Goal: Task Accomplishment & Management: Use online tool/utility

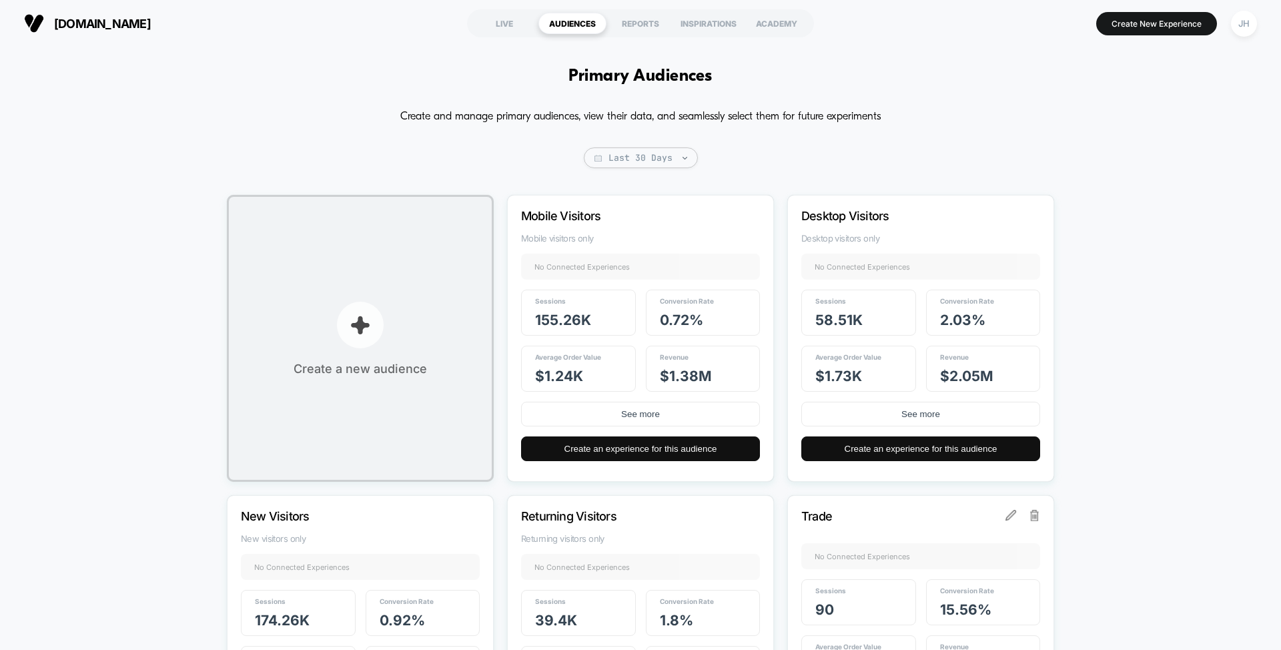
click at [414, 352] on button "Create a new audience" at bounding box center [360, 338] width 267 height 287
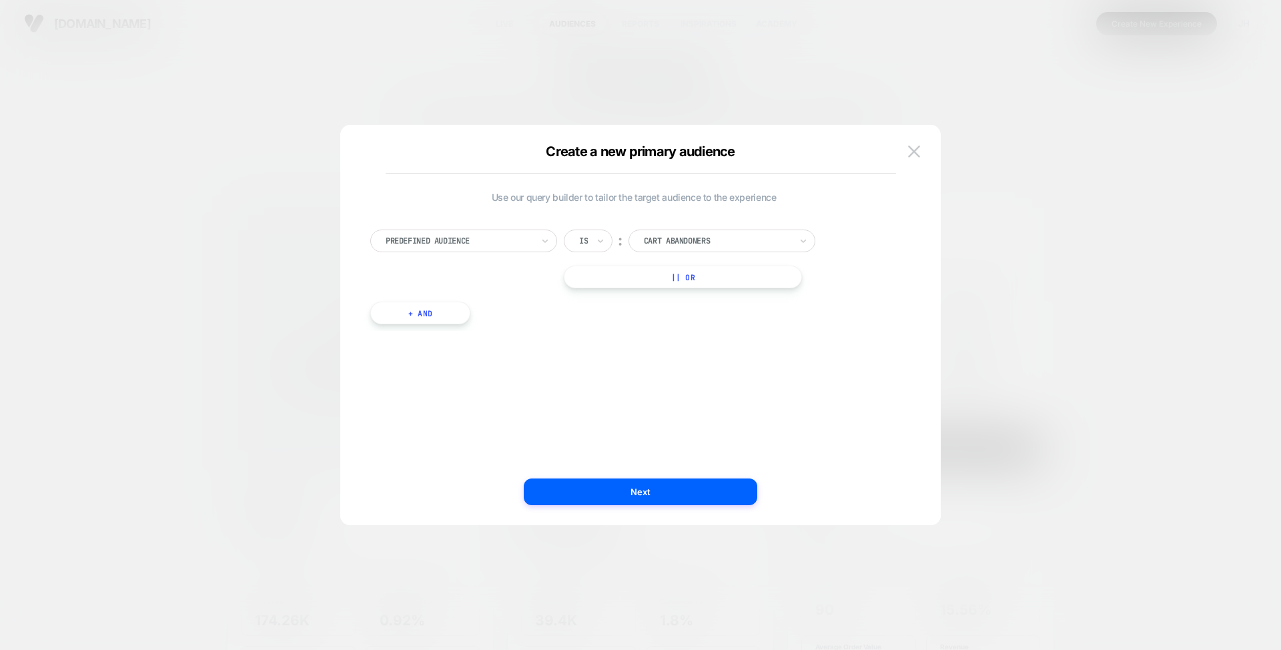
click at [439, 244] on div at bounding box center [459, 241] width 147 height 12
click at [407, 401] on div "State" at bounding box center [471, 402] width 174 height 21
click at [596, 246] on icon at bounding box center [600, 240] width 9 height 13
click at [691, 239] on div at bounding box center [717, 241] width 147 height 12
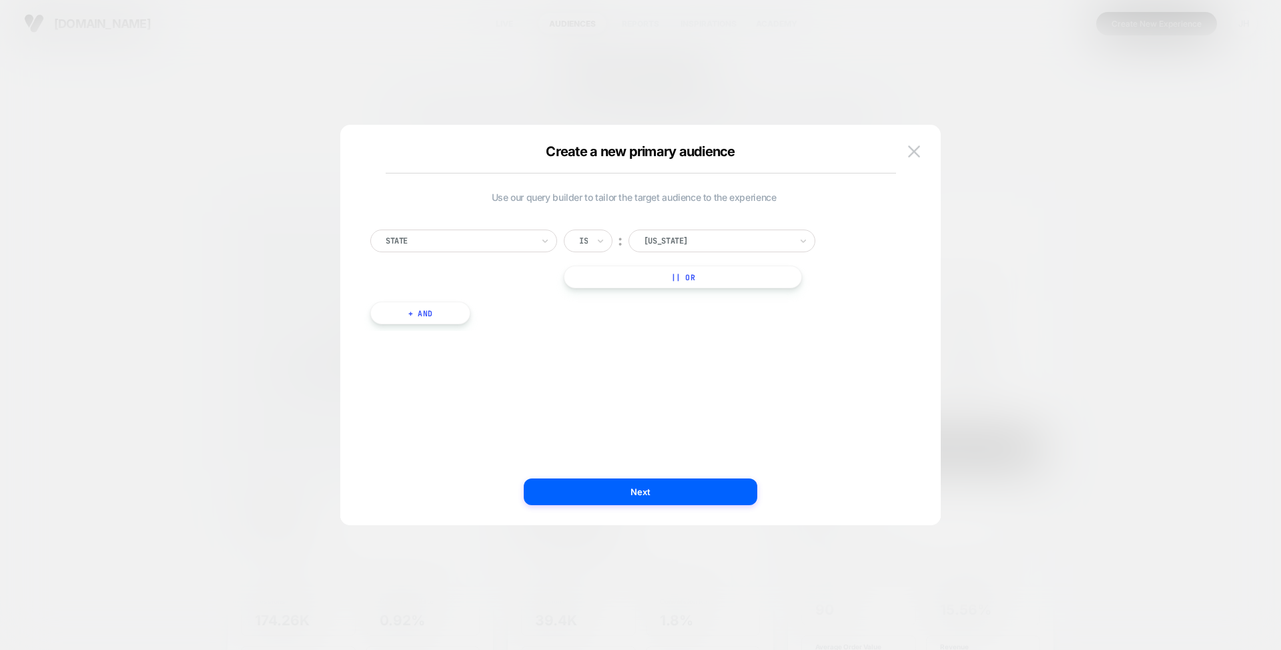
click at [845, 252] on div "State Is ︰ [US_STATE] || Or" at bounding box center [633, 259] width 527 height 59
click at [533, 237] on div "State" at bounding box center [463, 241] width 187 height 23
click at [629, 279] on button "|| Or" at bounding box center [683, 277] width 238 height 23
drag, startPoint x: 701, startPoint y: 276, endPoint x: 711, endPoint y: 275, distance: 10.8
click at [701, 277] on div at bounding box center [717, 277] width 147 height 12
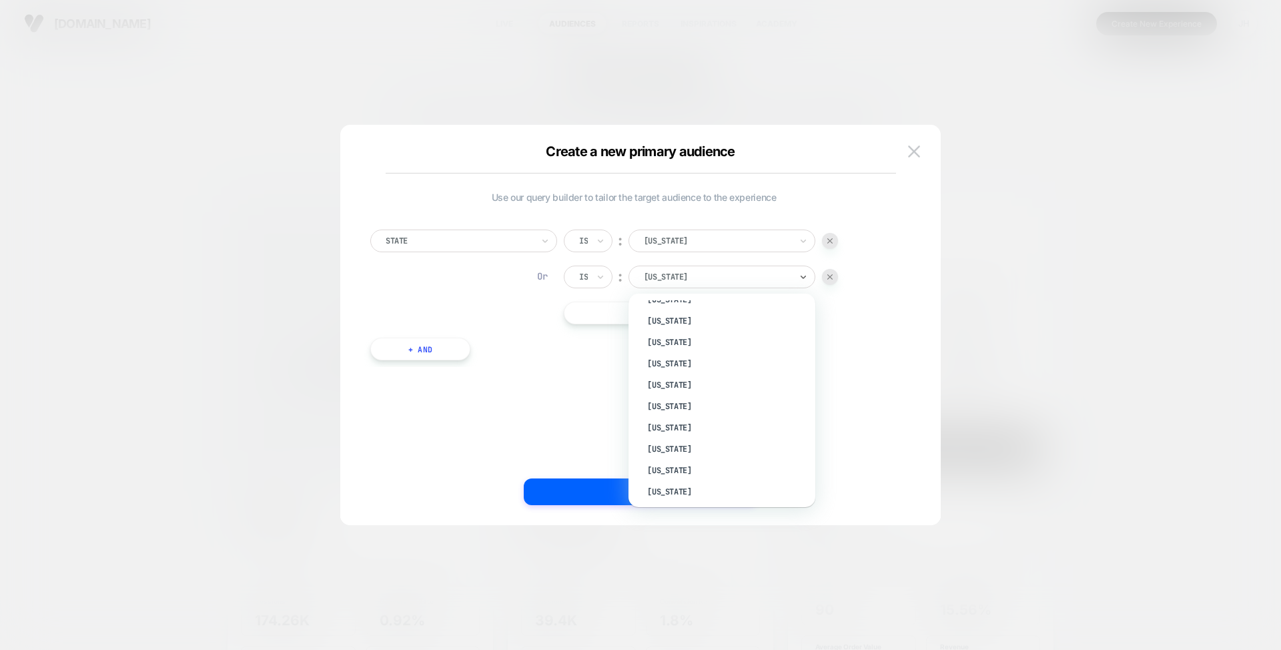
scroll to position [593, 5]
click at [688, 419] on div "[US_STATE]" at bounding box center [724, 422] width 174 height 21
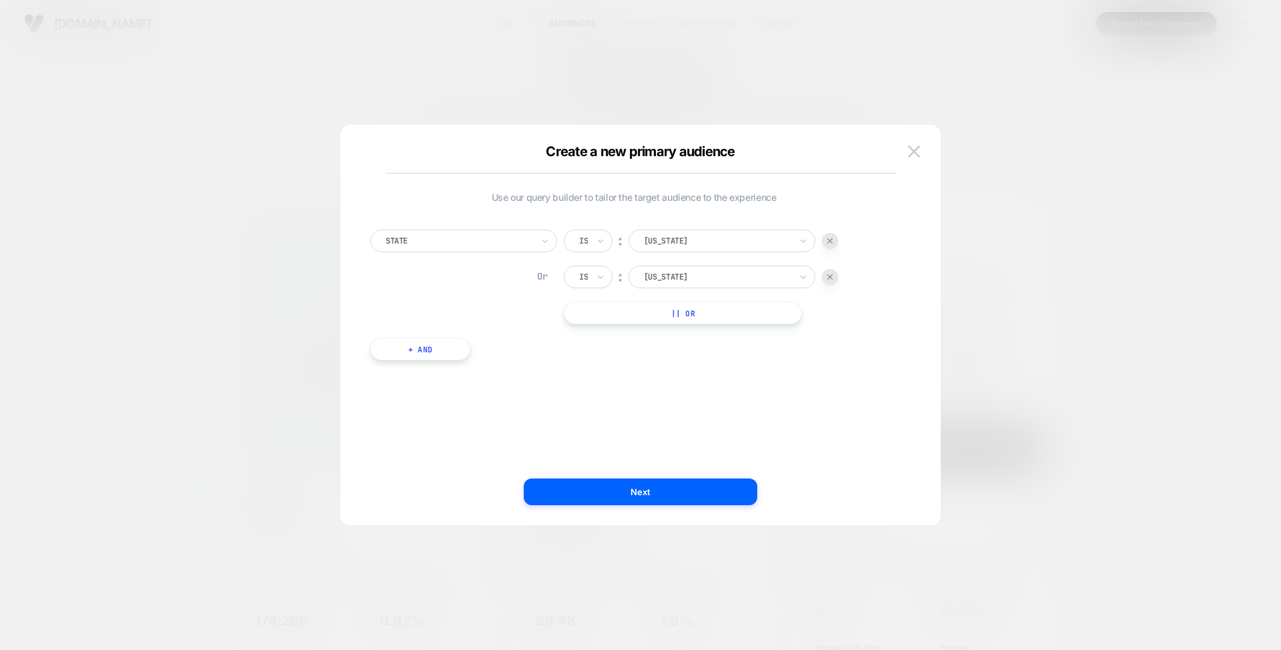
click at [651, 310] on button "|| Or" at bounding box center [683, 313] width 238 height 23
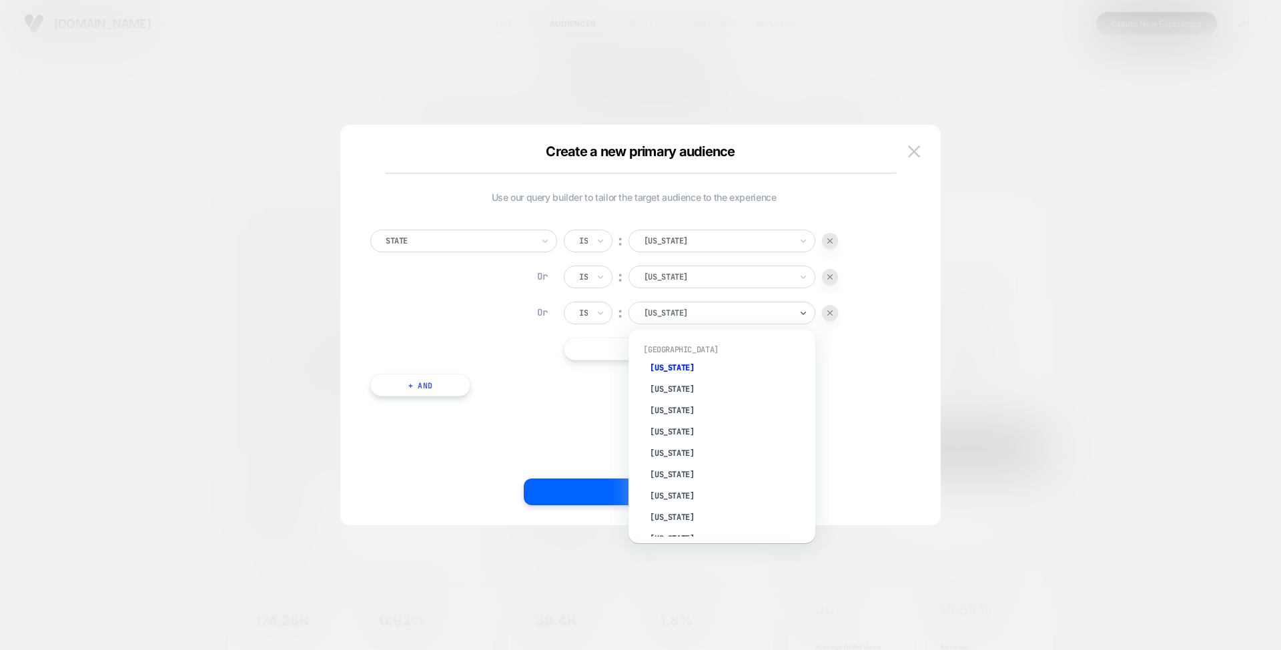
click at [691, 314] on div at bounding box center [717, 313] width 147 height 12
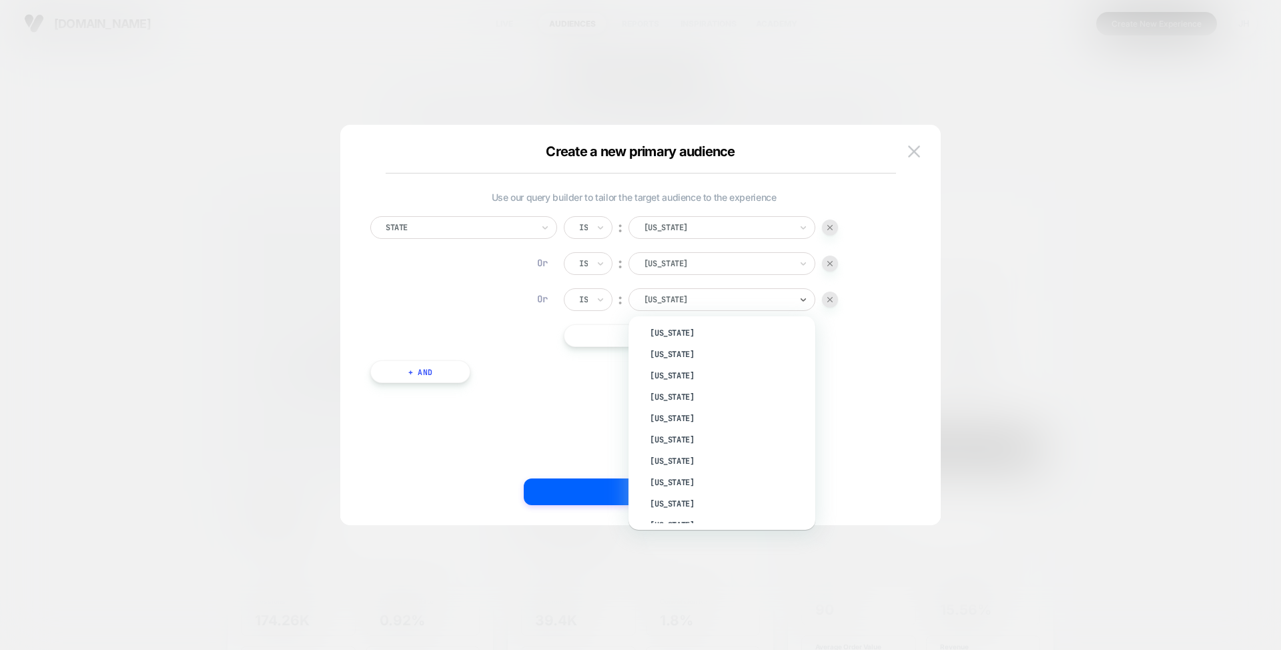
click at [680, 373] on div "[US_STATE]" at bounding box center [729, 375] width 174 height 21
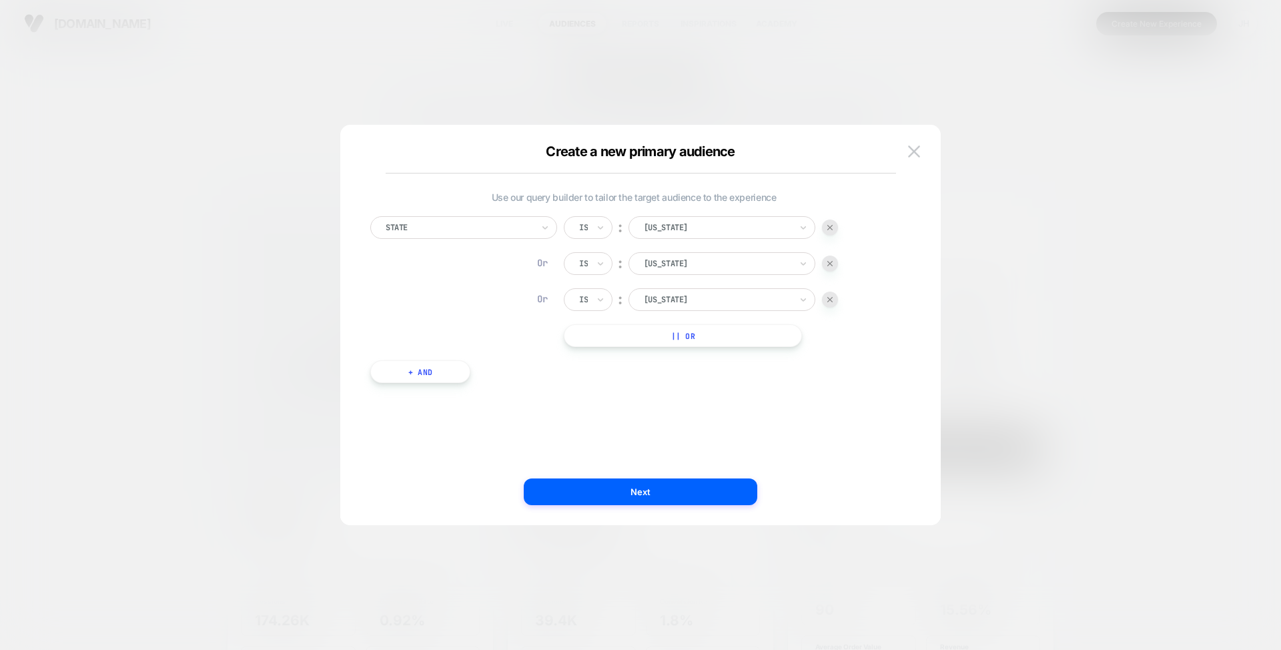
click at [633, 335] on button "|| Or" at bounding box center [683, 335] width 238 height 23
click at [707, 331] on div at bounding box center [717, 336] width 147 height 12
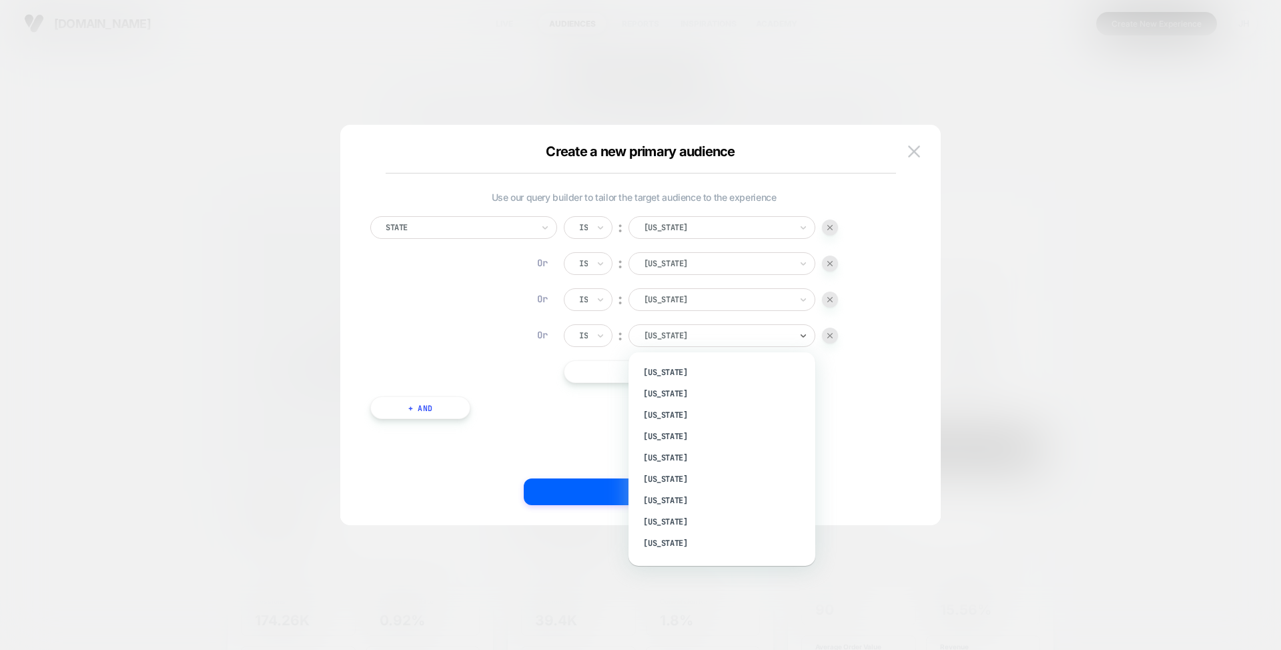
scroll to position [192, 7]
click at [664, 366] on div "[US_STATE]" at bounding box center [722, 368] width 174 height 21
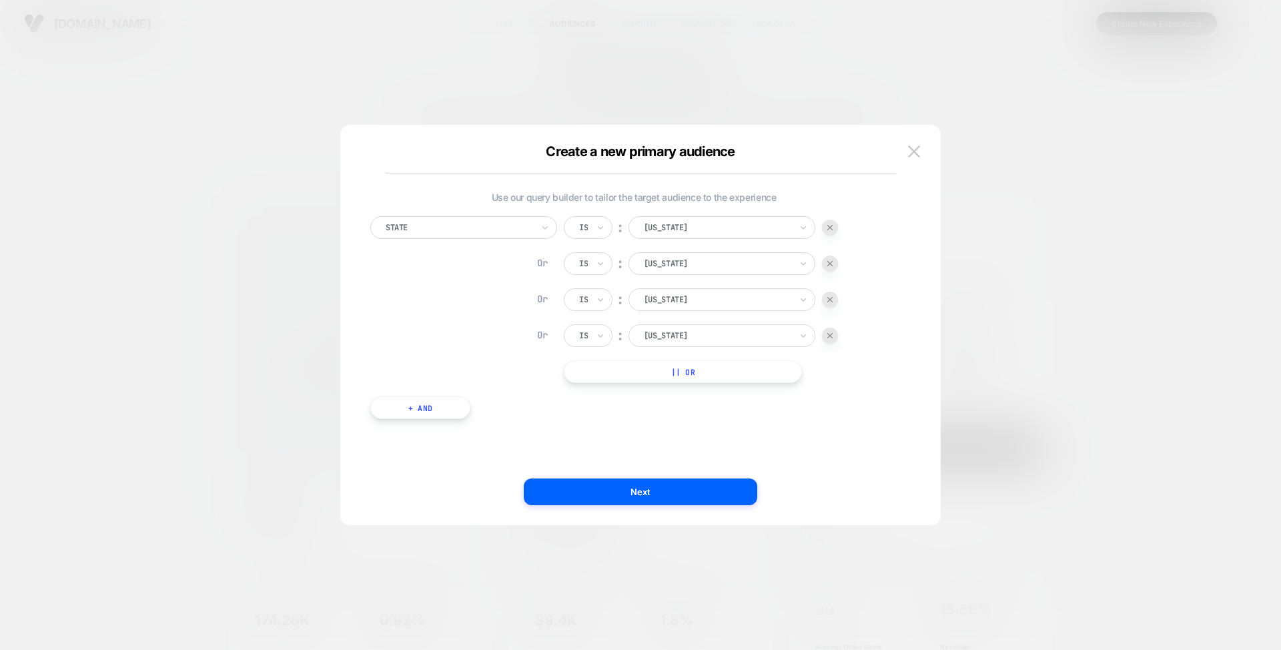
click at [633, 374] on button "|| Or" at bounding box center [683, 371] width 238 height 23
click at [689, 373] on div at bounding box center [717, 372] width 147 height 12
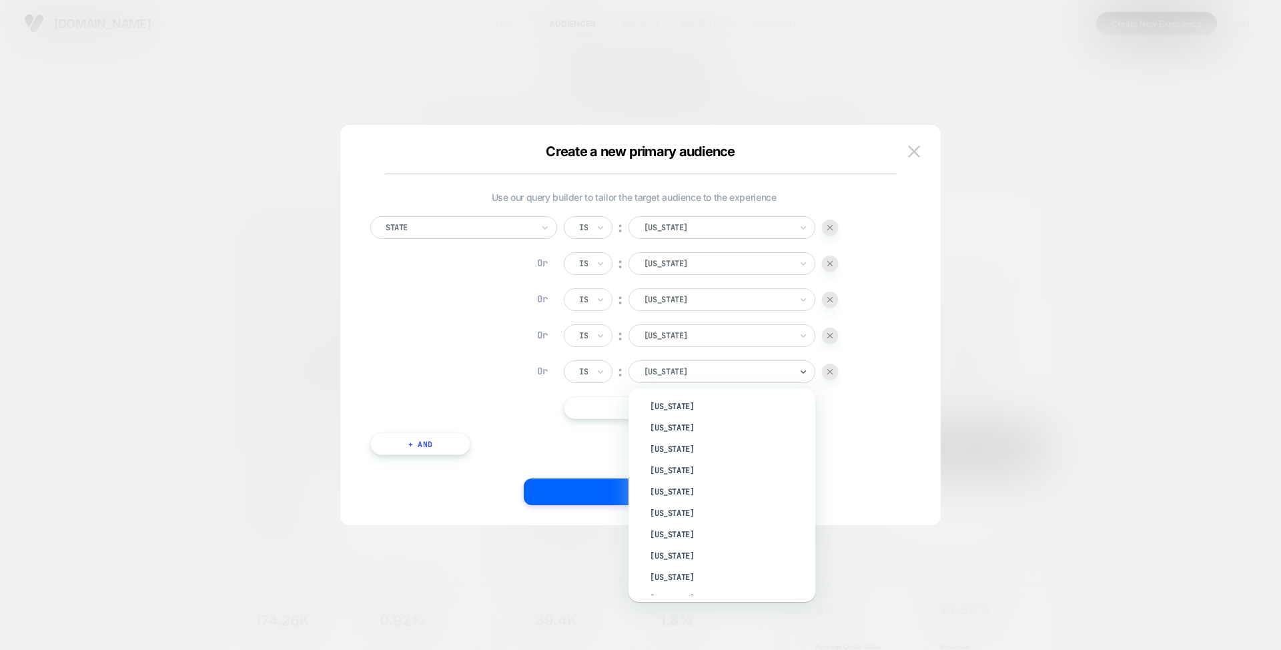
scroll to position [133, 0]
click at [702, 486] on div "[US_STATE]" at bounding box center [729, 485] width 174 height 21
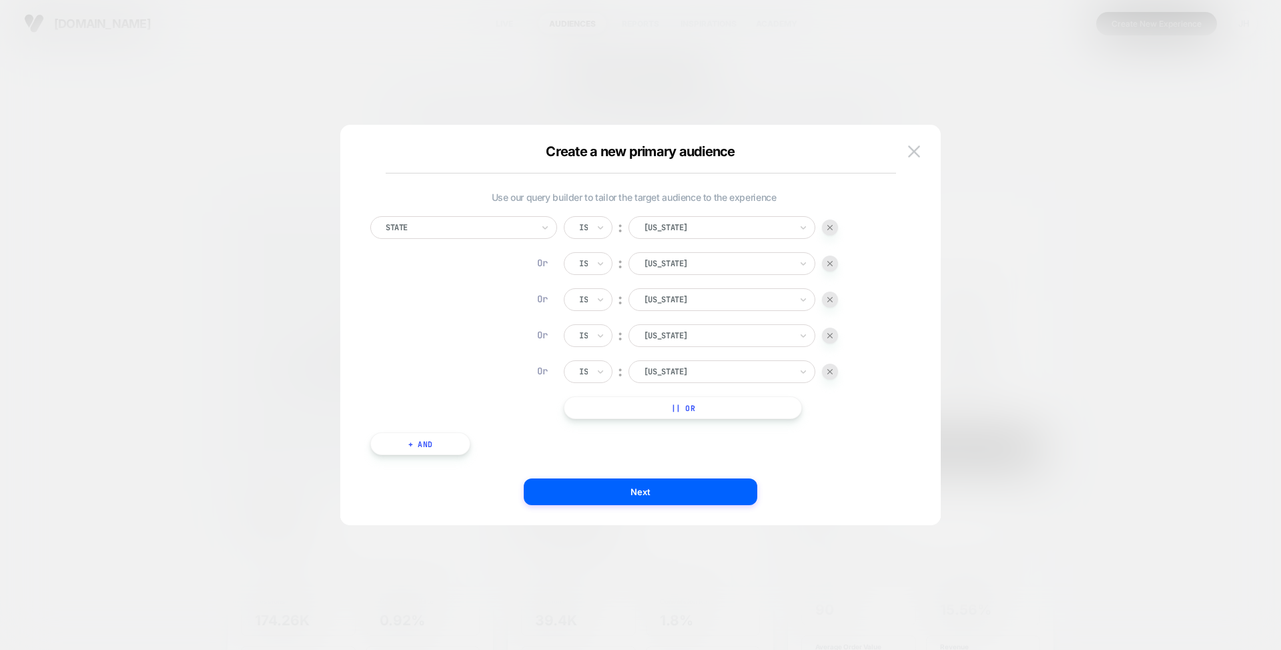
click at [669, 409] on button "|| Or" at bounding box center [683, 407] width 238 height 23
click at [675, 414] on div "[US_STATE]" at bounding box center [718, 407] width 150 height 15
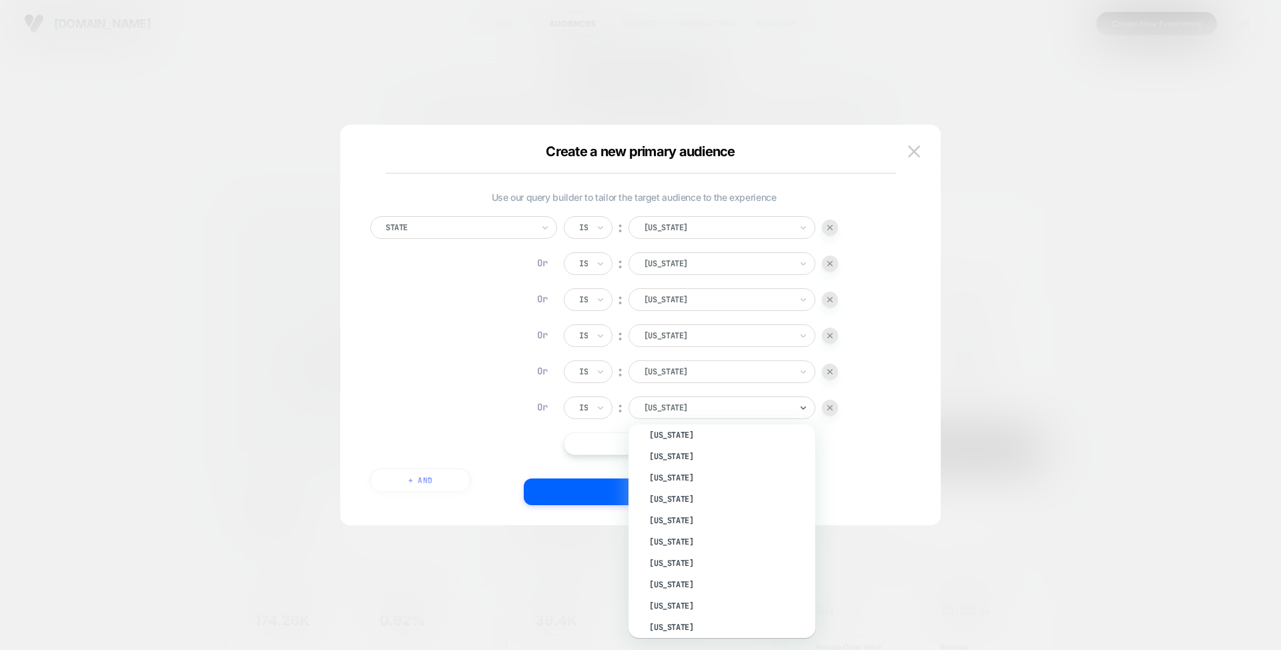
scroll to position [414, 0]
click at [691, 537] on div "[US_STATE]" at bounding box center [729, 539] width 174 height 21
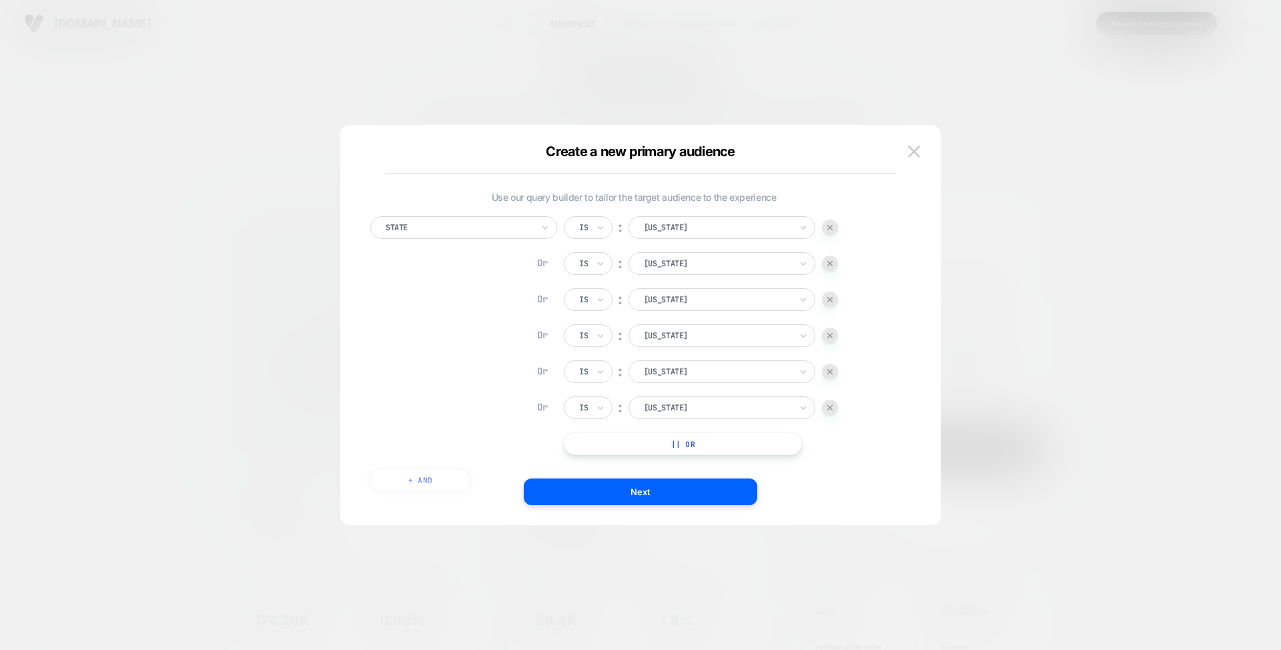
click at [634, 447] on button "|| Or" at bounding box center [683, 443] width 238 height 23
click at [673, 443] on div at bounding box center [717, 444] width 147 height 12
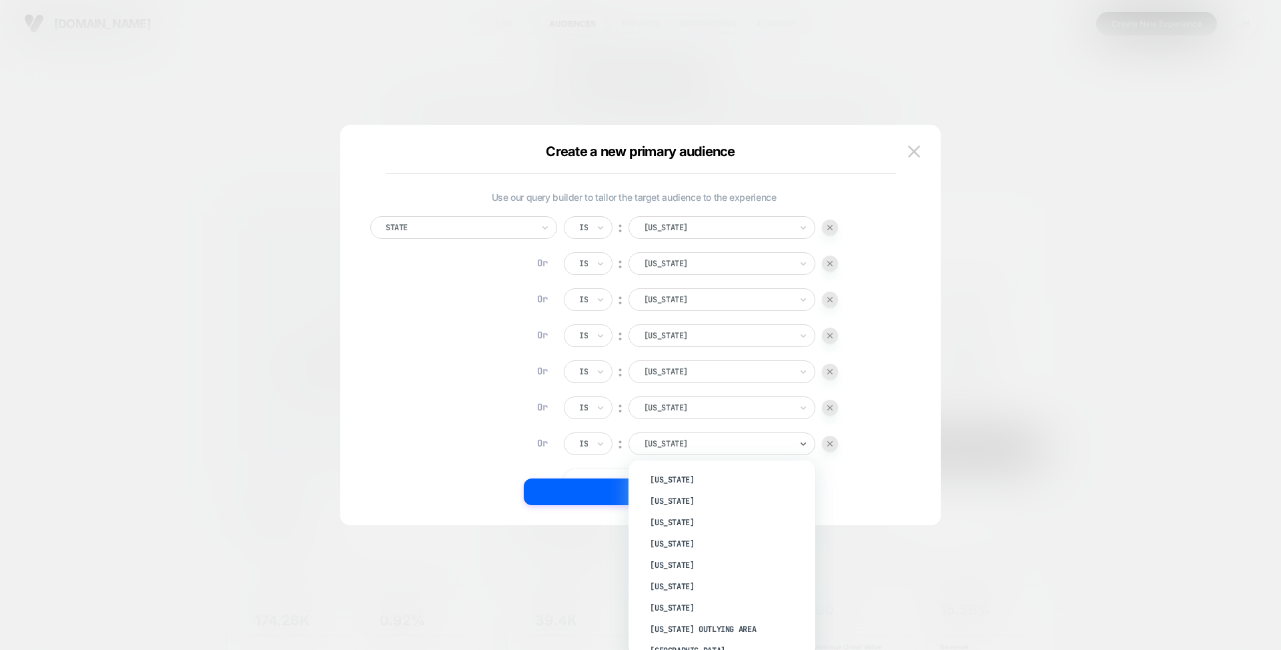
scroll to position [856, 0]
click at [705, 478] on div "[US_STATE]" at bounding box center [729, 475] width 174 height 21
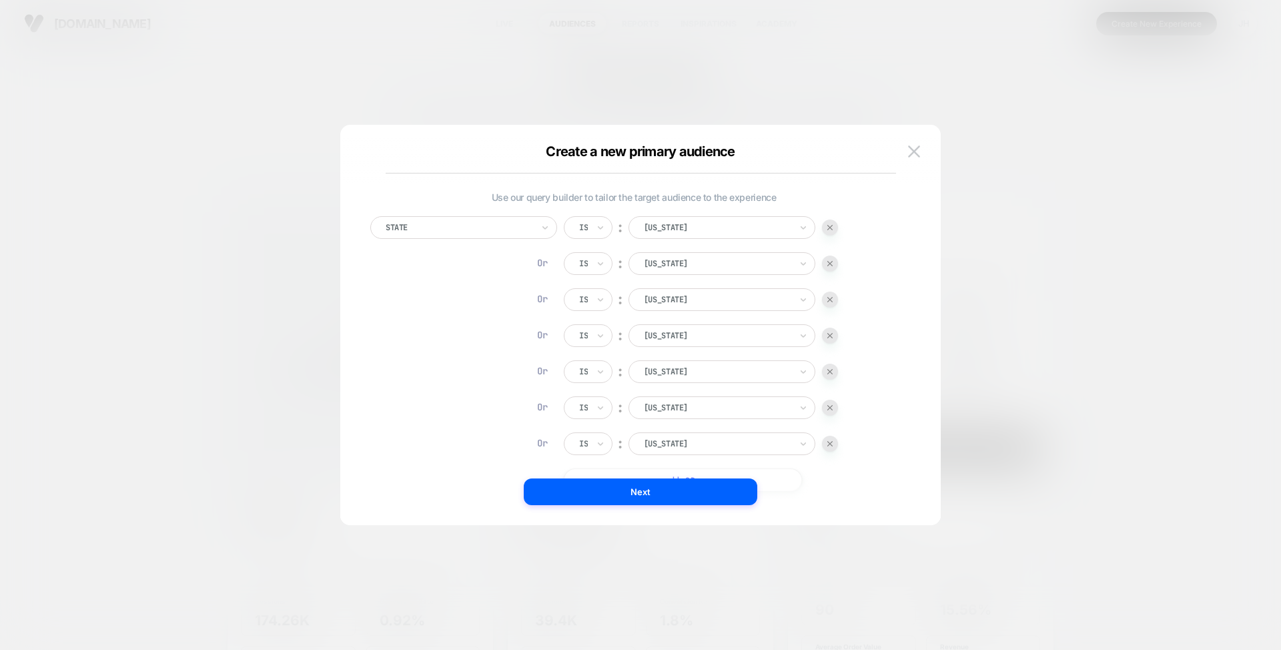
click at [888, 463] on div "State Is ︰ [US_STATE] Or Is ︰ [US_STATE] Or Is ︰ [US_STATE] Or Is ︰ [US_STATE] …" at bounding box center [633, 353] width 527 height 275
click at [678, 495] on button "Next" at bounding box center [641, 492] width 234 height 27
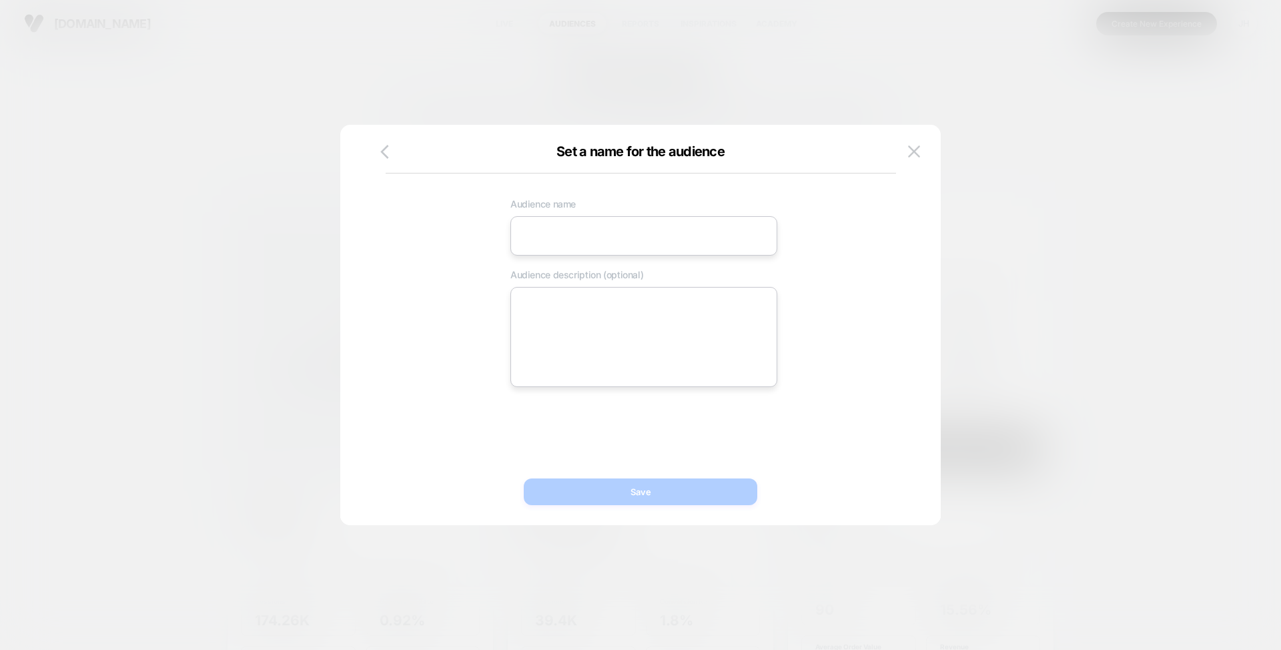
click at [600, 235] on input at bounding box center [644, 235] width 267 height 39
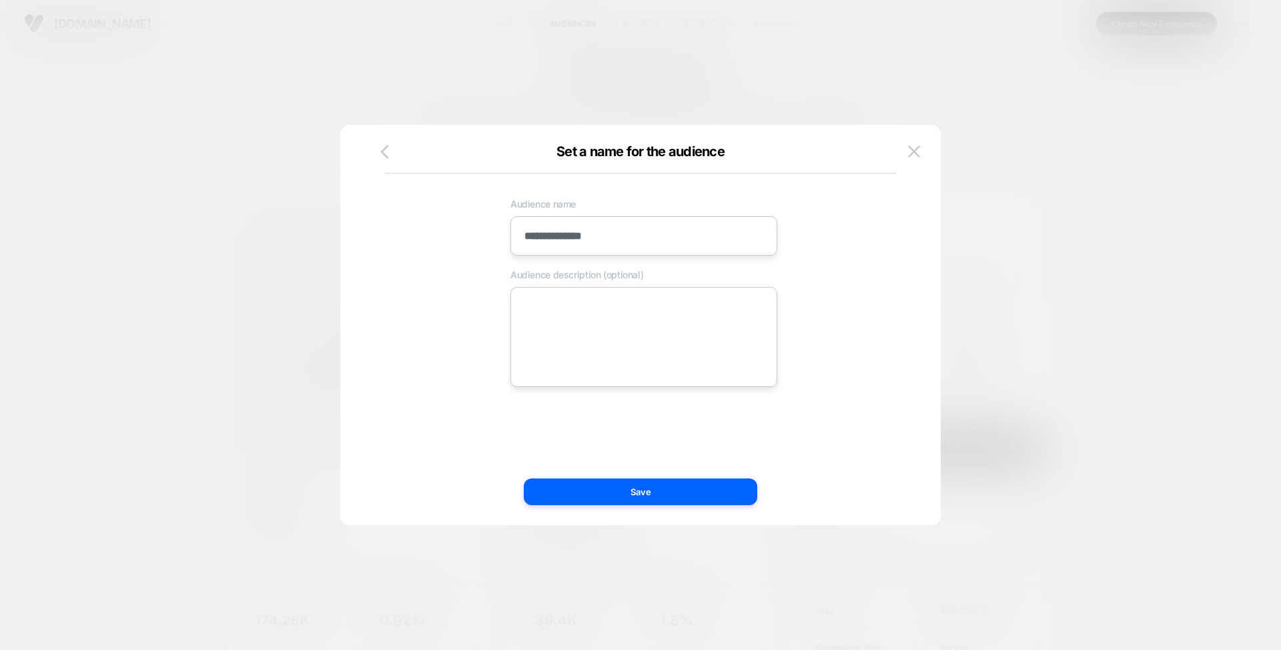
type input "**********"
click at [838, 336] on div "**********" at bounding box center [643, 290] width 527 height 196
click at [657, 495] on button "Save" at bounding box center [641, 492] width 234 height 27
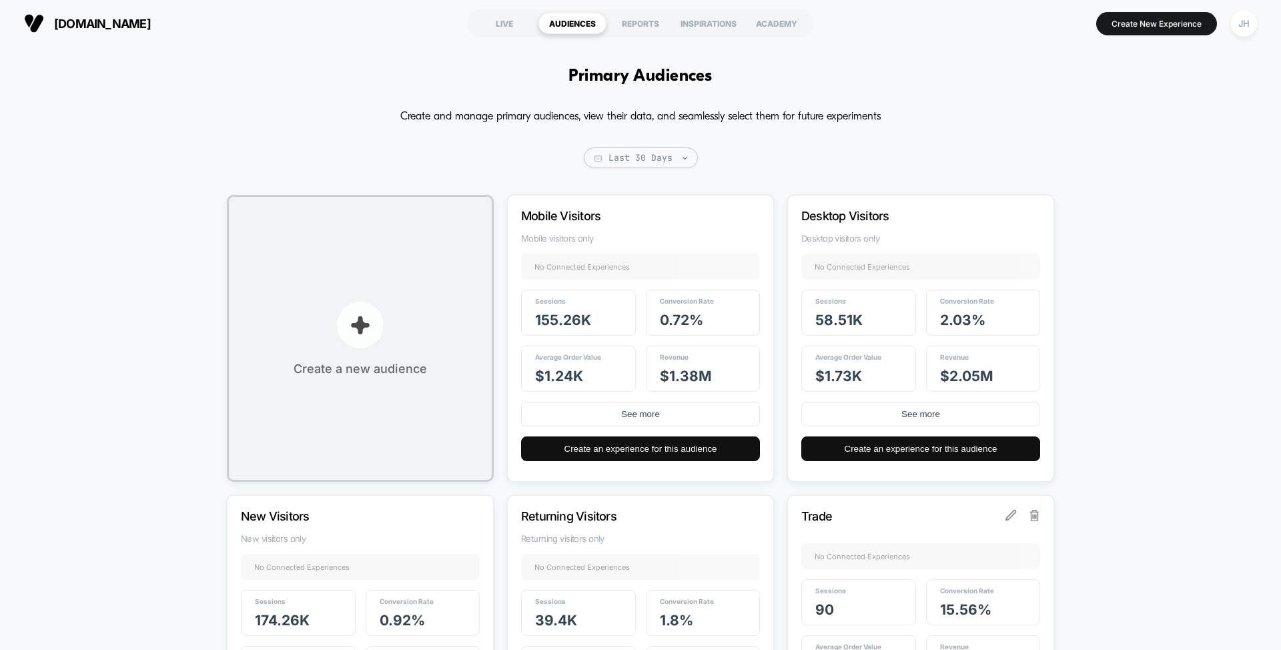
click at [427, 304] on button "Create a new audience" at bounding box center [360, 338] width 267 height 287
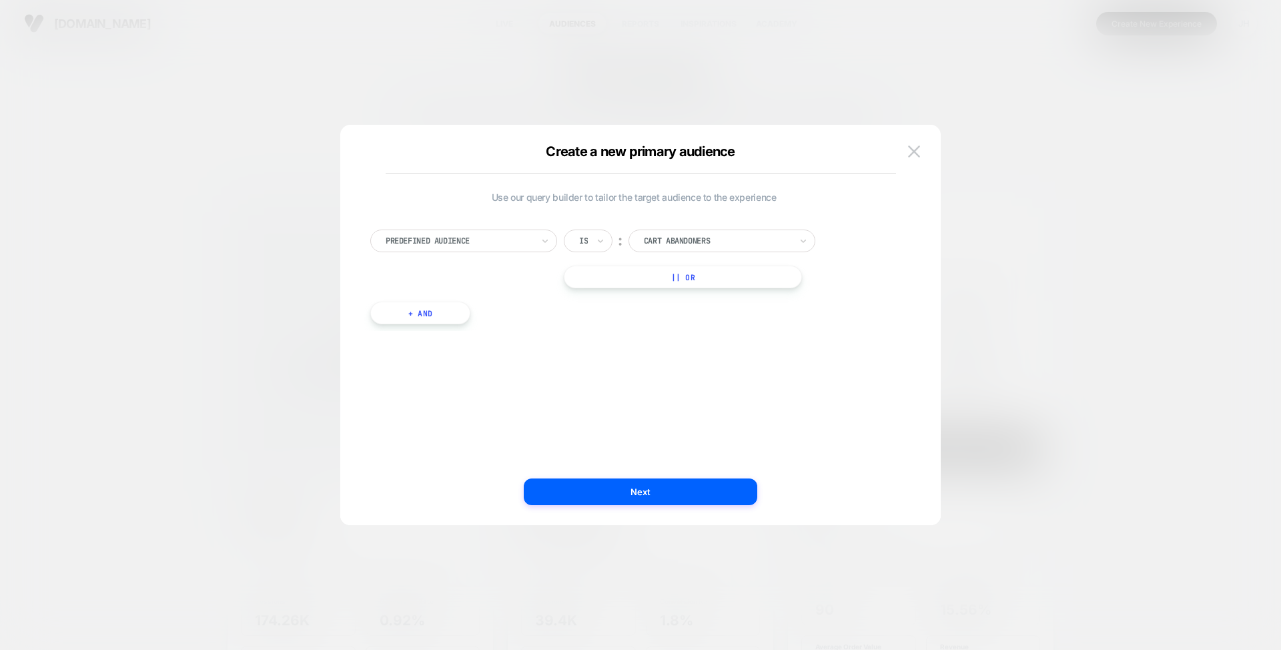
click at [470, 238] on div at bounding box center [459, 241] width 147 height 12
type input "***"
click at [426, 298] on div "State" at bounding box center [471, 295] width 174 height 21
click at [679, 238] on div at bounding box center [717, 241] width 147 height 12
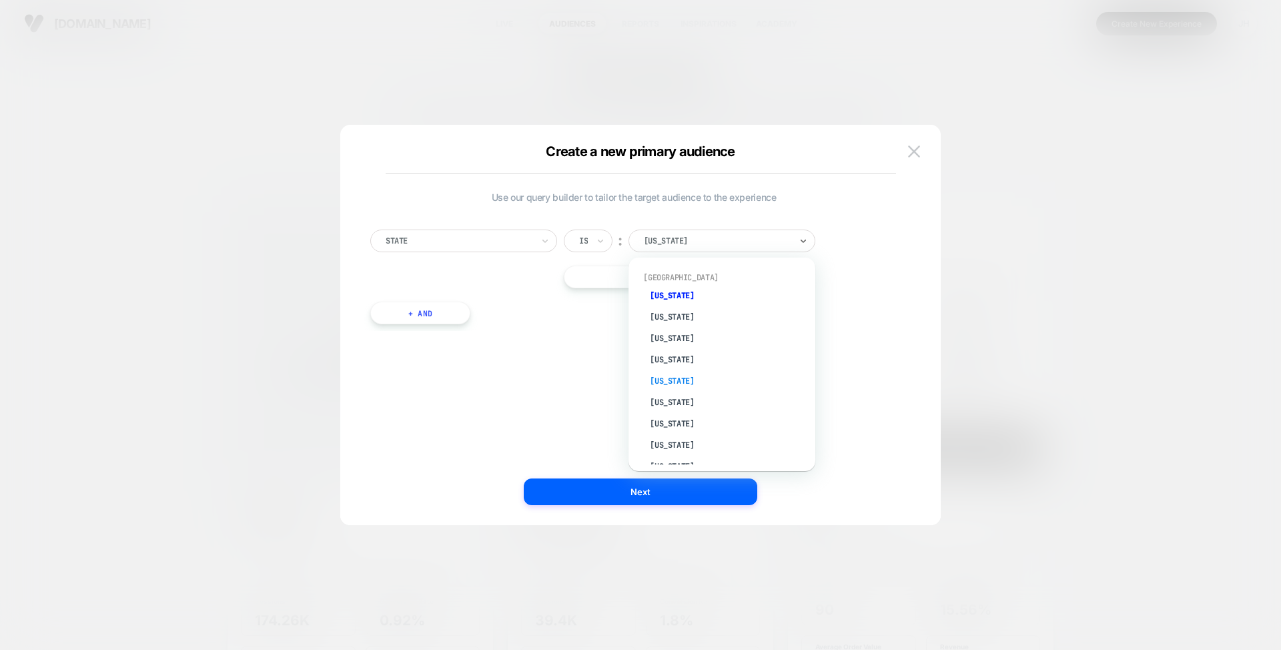
click at [675, 379] on div "[US_STATE]" at bounding box center [729, 380] width 174 height 21
click at [621, 276] on button "|| Or" at bounding box center [683, 277] width 238 height 23
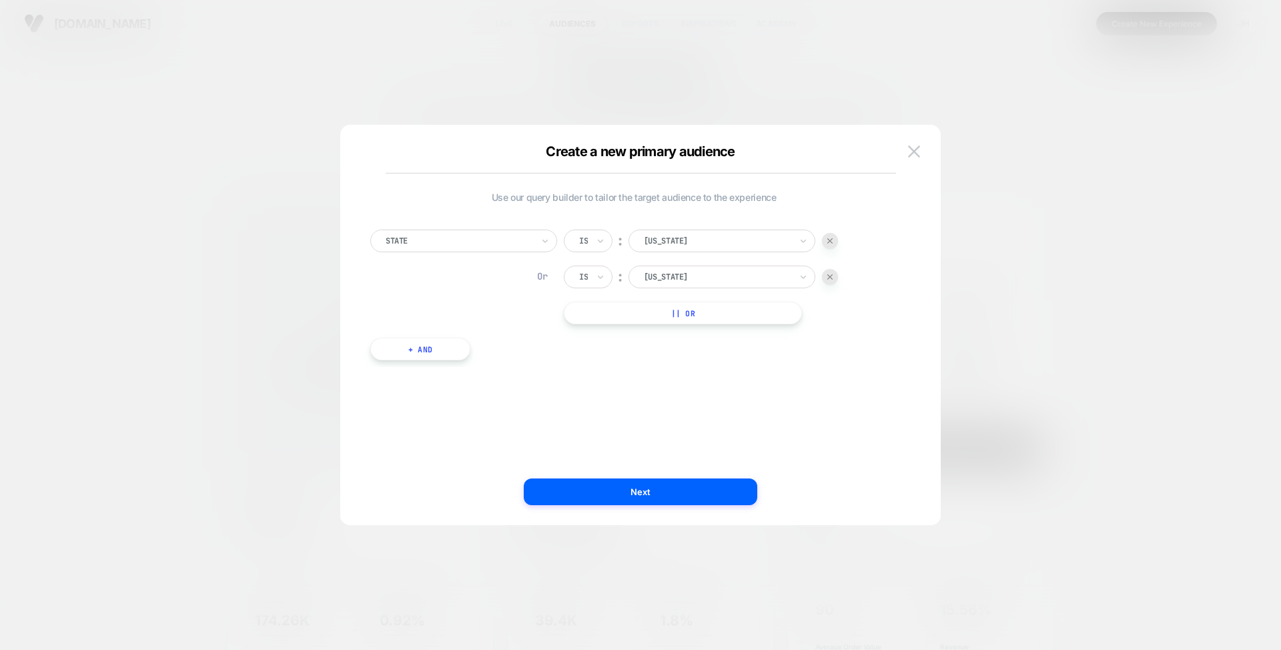
click at [678, 278] on div at bounding box center [717, 277] width 147 height 12
type input "***"
click at [670, 333] on div "[US_STATE]" at bounding box center [729, 331] width 174 height 21
click at [669, 314] on button "|| Or" at bounding box center [683, 313] width 238 height 23
click at [678, 312] on div at bounding box center [717, 313] width 147 height 12
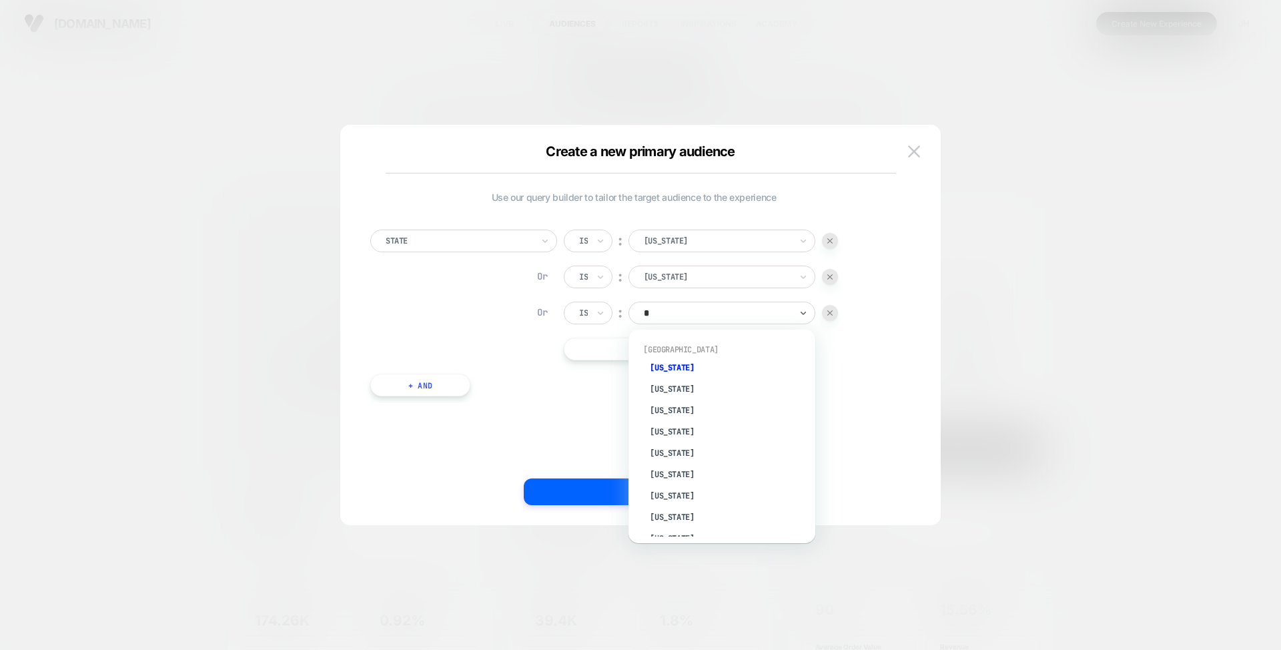
type input "**"
click at [678, 365] on div "[US_STATE]" at bounding box center [729, 367] width 174 height 21
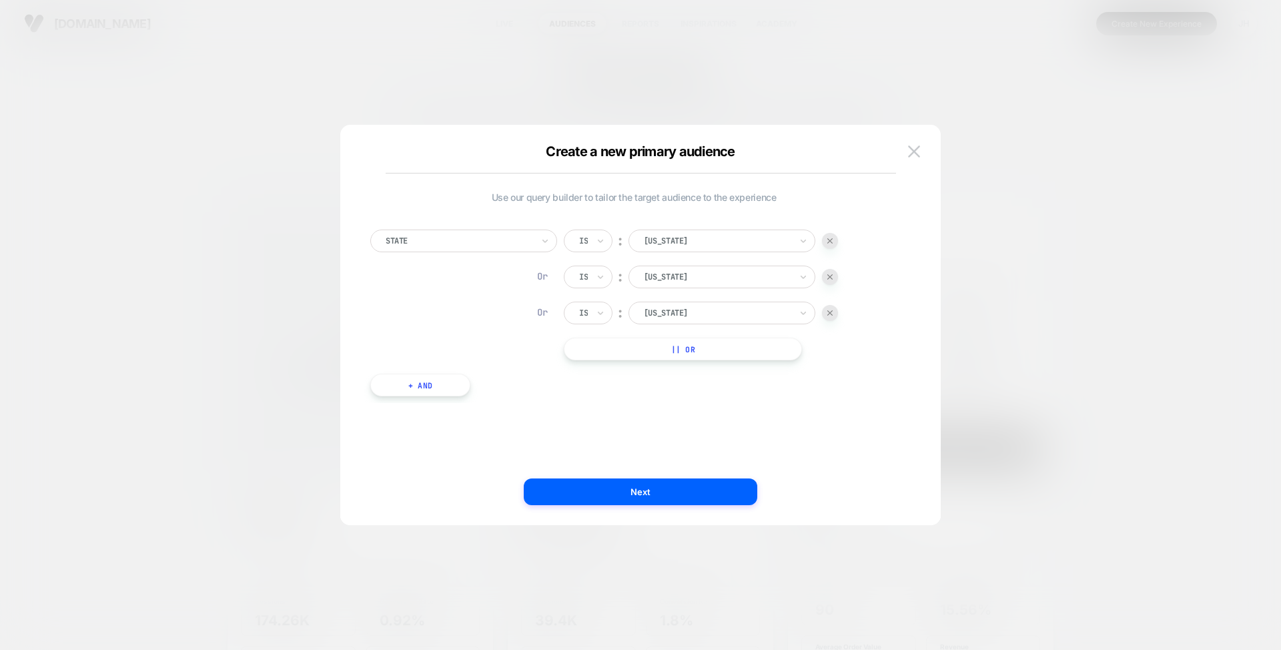
click at [644, 350] on button "|| Or" at bounding box center [683, 349] width 238 height 23
click at [675, 346] on div at bounding box center [717, 349] width 147 height 12
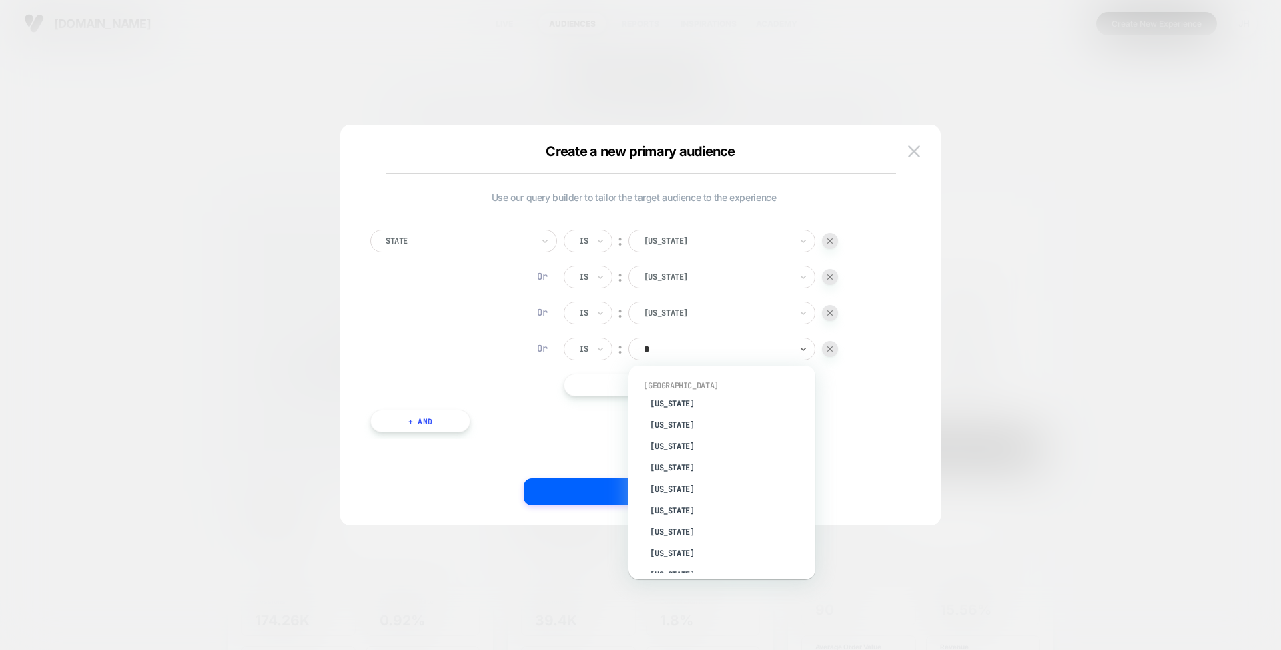
type input "**"
click at [667, 348] on div at bounding box center [717, 349] width 147 height 12
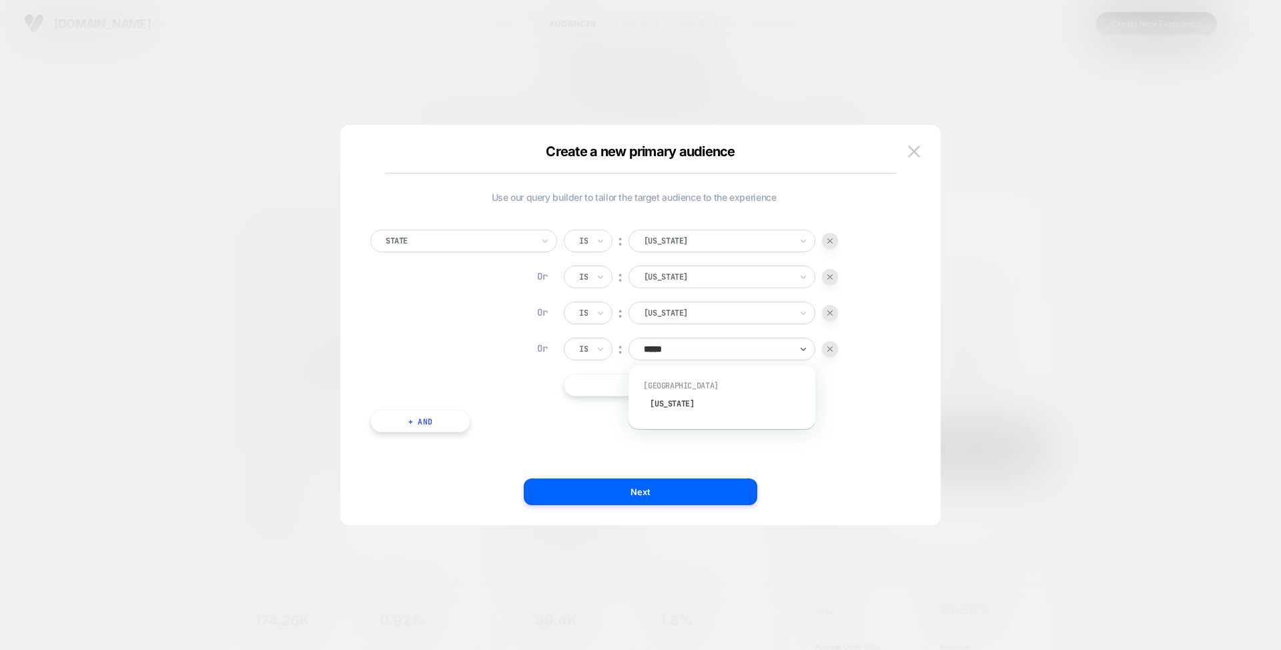
type input "******"
click at [679, 405] on div "[US_STATE]" at bounding box center [729, 403] width 174 height 21
click at [897, 331] on div "State Is ︰ [US_STATE] Or Is ︰ [US_STATE] Or Is ︰ [US_STATE] Or Is ︰ [US_STATE] …" at bounding box center [634, 325] width 541 height 230
click at [635, 390] on button "|| Or" at bounding box center [683, 385] width 238 height 23
click at [671, 390] on div at bounding box center [717, 385] width 147 height 12
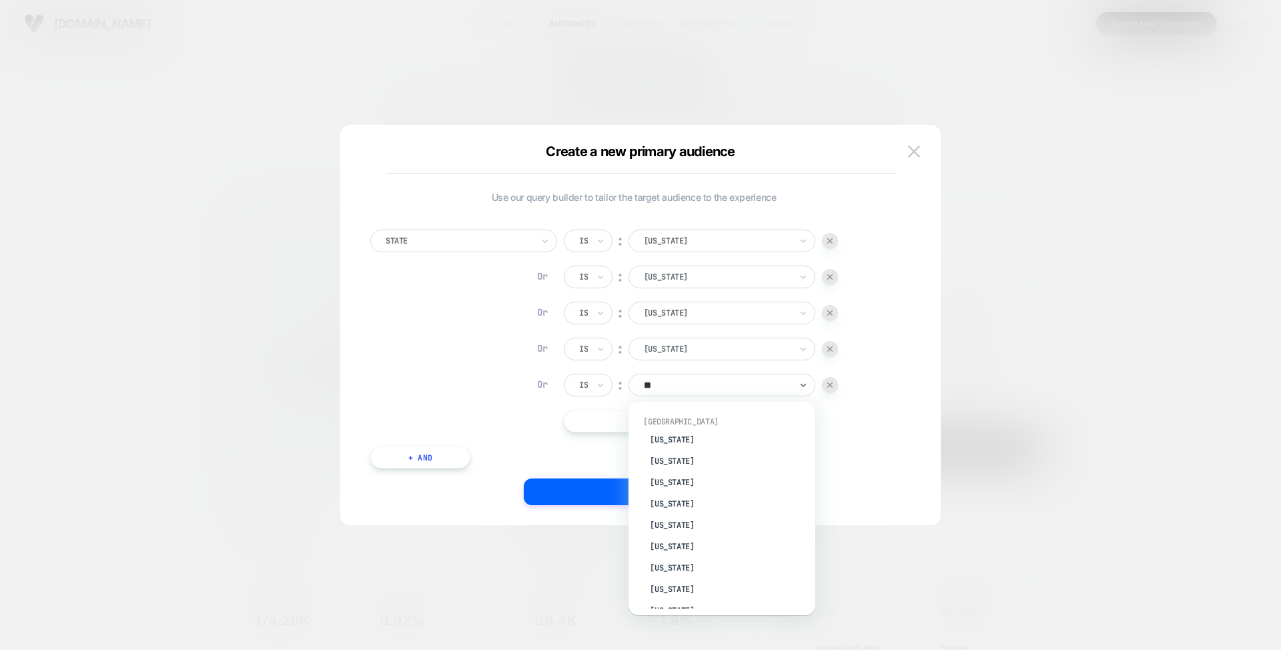
type input "***"
click at [695, 485] on div "[US_STATE]" at bounding box center [729, 482] width 174 height 21
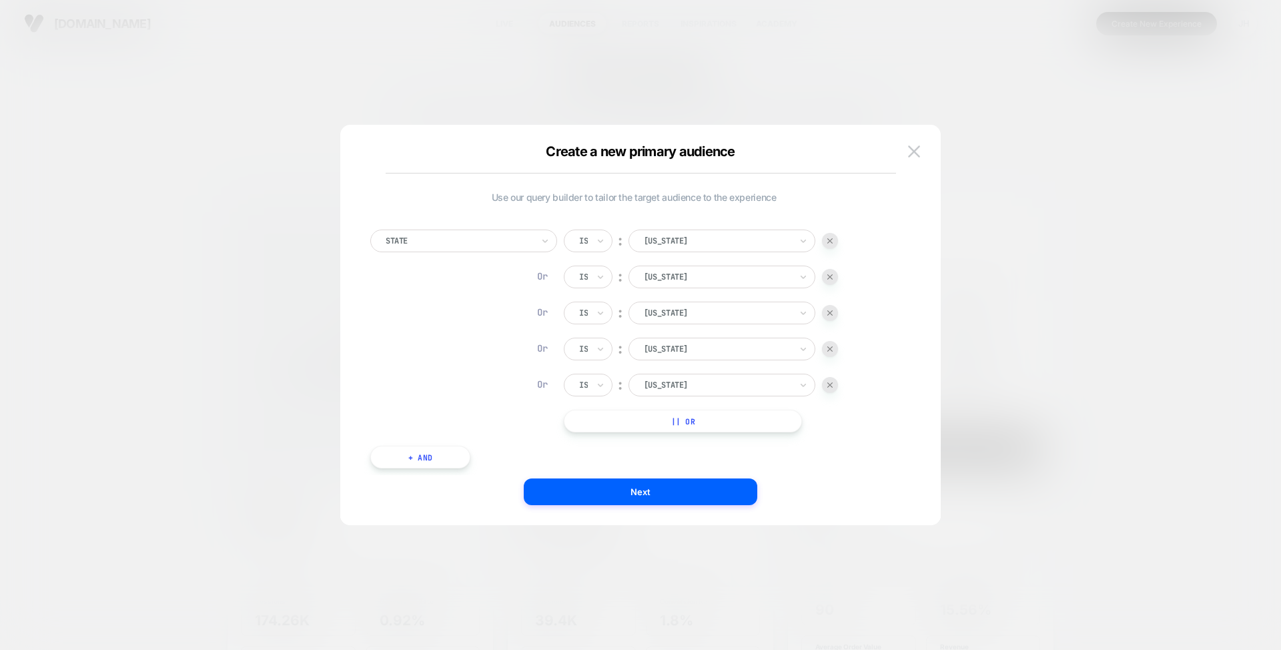
drag, startPoint x: 835, startPoint y: 446, endPoint x: 809, endPoint y: 438, distance: 27.0
click at [833, 446] on div "State Is ︰ [US_STATE] Or Is ︰ [US_STATE] Or Is ︰ [US_STATE] Or Is ︰ [US_STATE] …" at bounding box center [634, 343] width 541 height 266
click at [680, 495] on button "Next" at bounding box center [641, 492] width 234 height 27
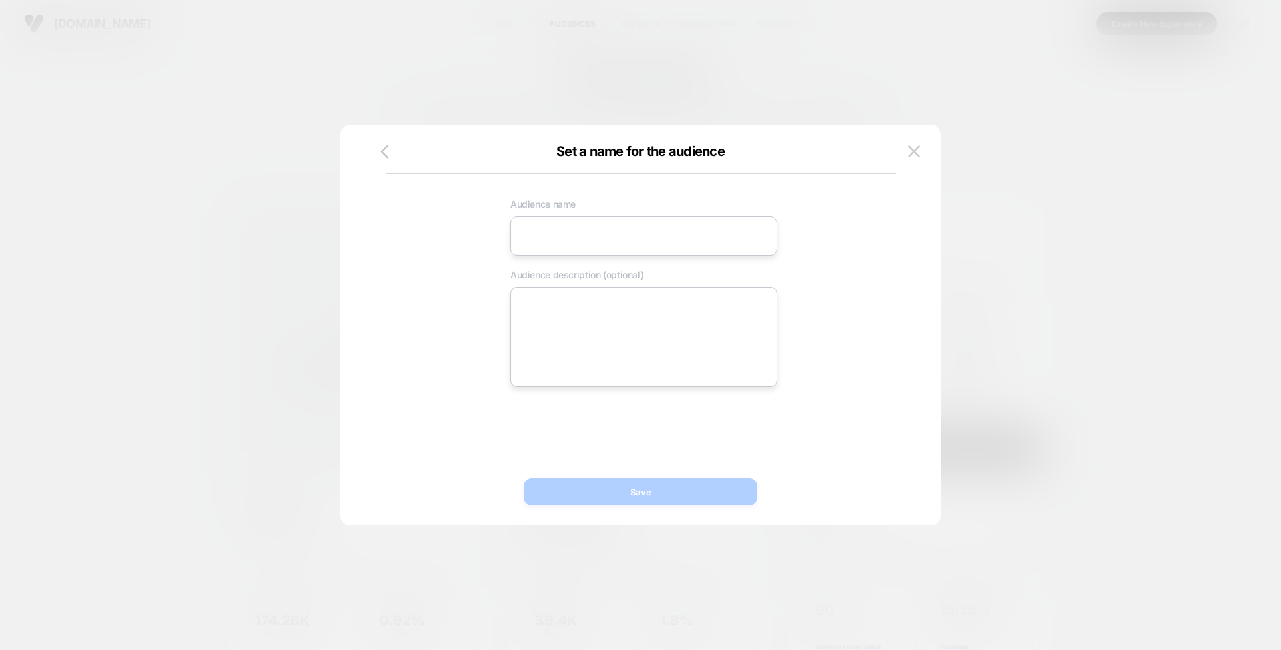
click at [600, 246] on input at bounding box center [644, 235] width 267 height 39
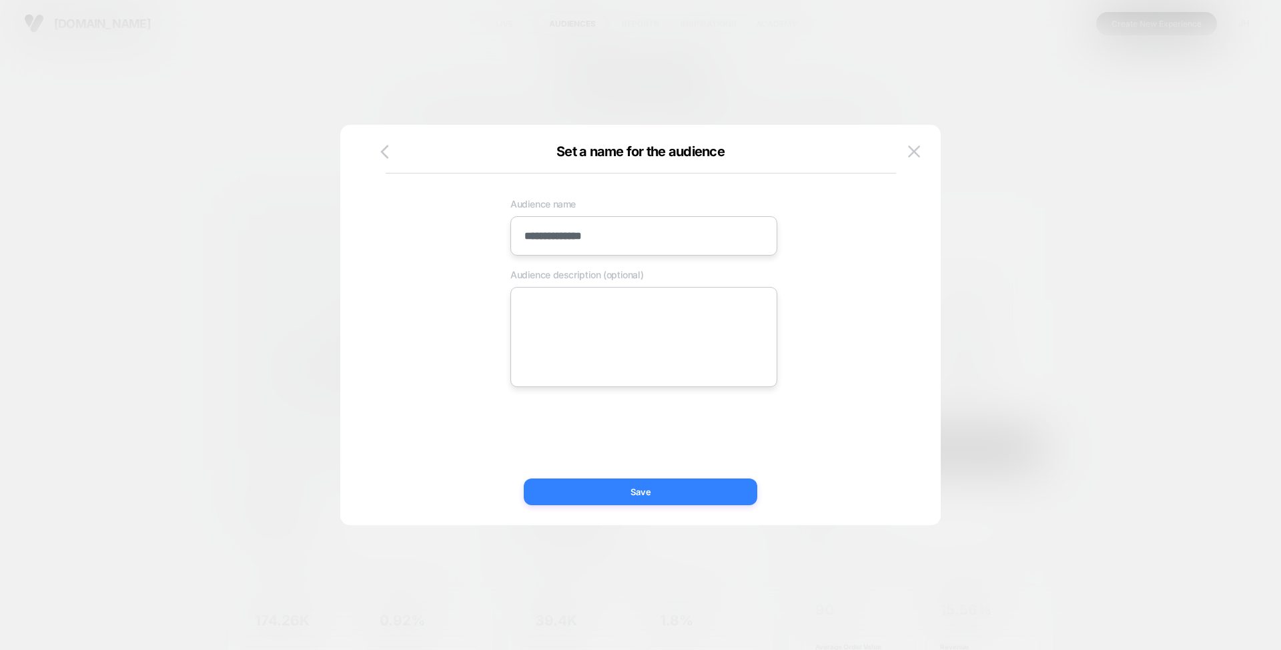
type input "**********"
click at [650, 491] on button "Save" at bounding box center [641, 492] width 234 height 27
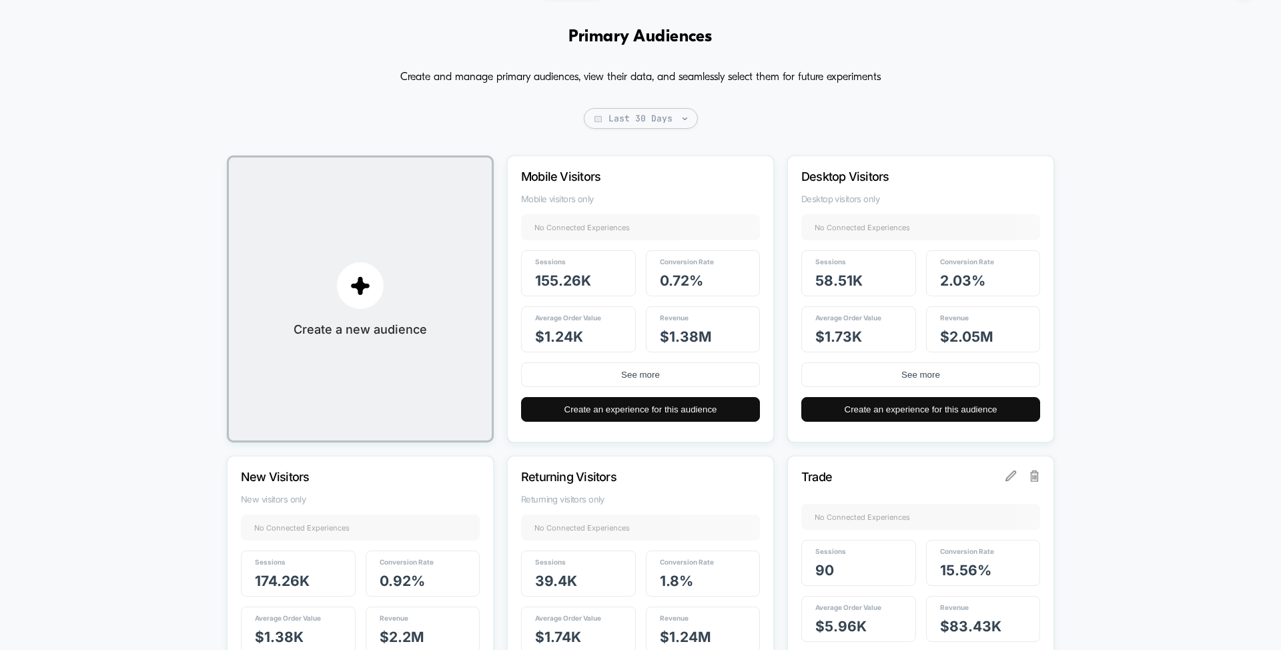
scroll to position [0, 0]
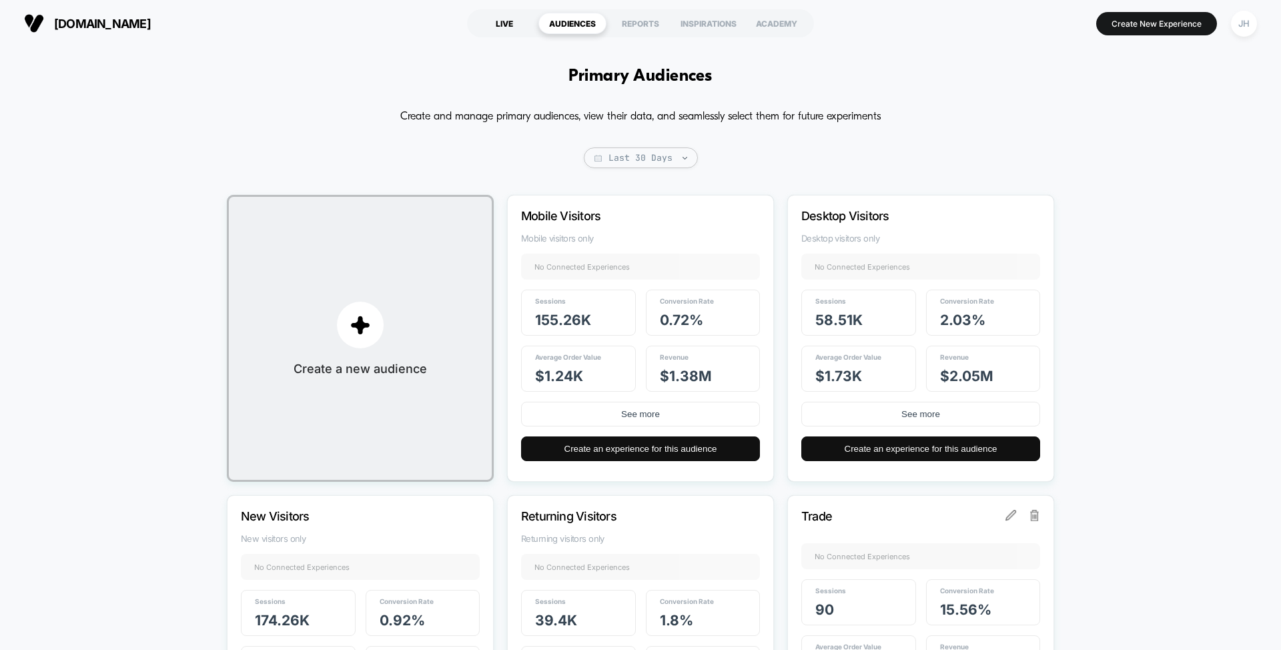
click at [509, 24] on div "LIVE" at bounding box center [505, 23] width 68 height 21
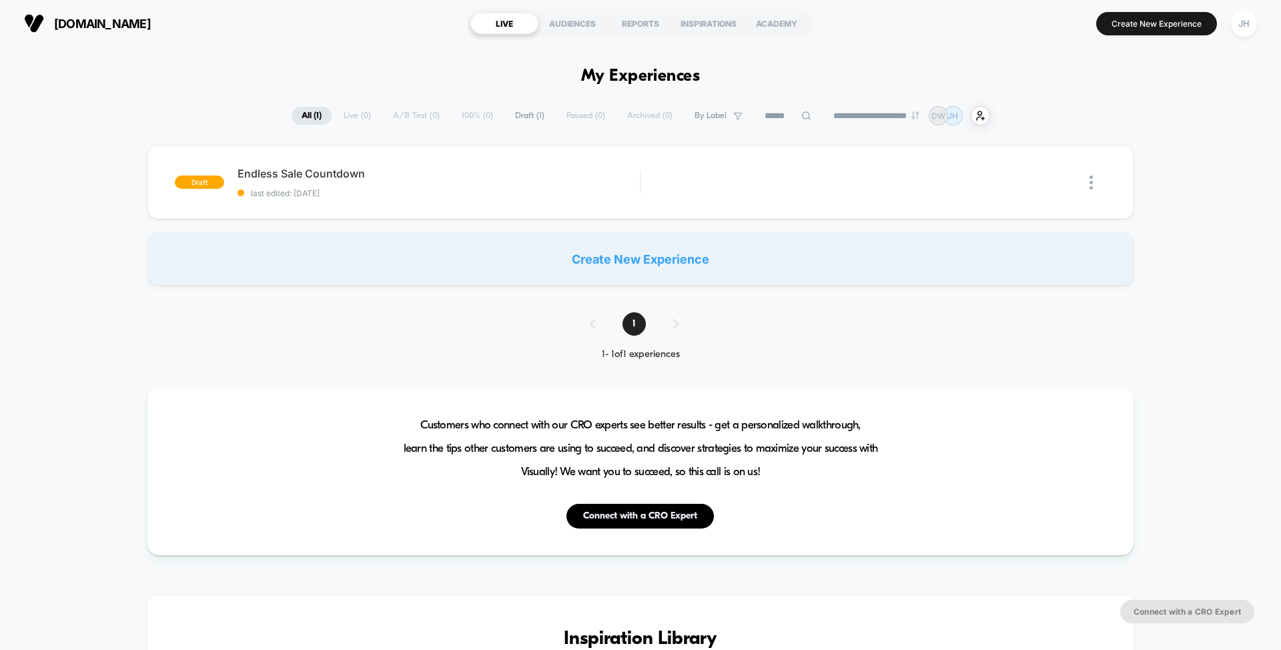
click at [413, 114] on div "**********" at bounding box center [641, 115] width 699 height 19
click at [1158, 169] on div "draft Endless Sale Countdown last edited: [DATE] Edit Duplicate Preview Start C…" at bounding box center [640, 215] width 1281 height 140
drag, startPoint x: 1208, startPoint y: 88, endPoint x: 1197, endPoint y: 57, distance: 32.7
click at [572, 26] on div "AUDIENCES" at bounding box center [573, 23] width 68 height 21
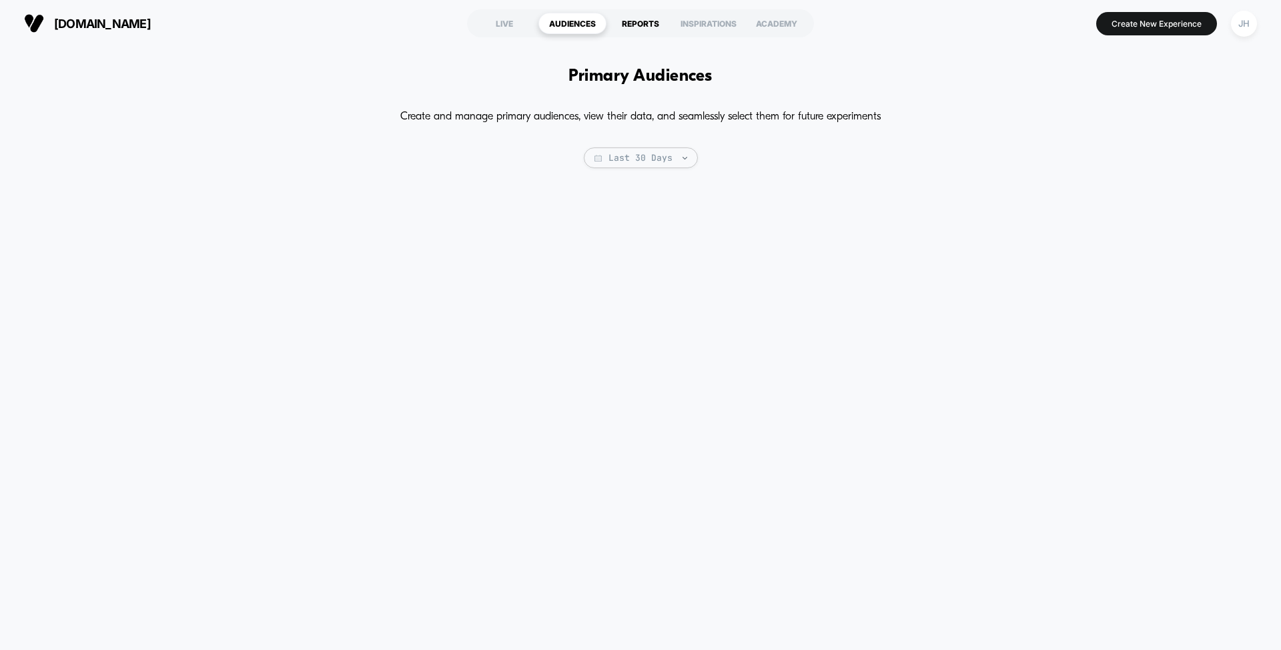
click at [639, 24] on div "REPORTS" at bounding box center [641, 23] width 68 height 21
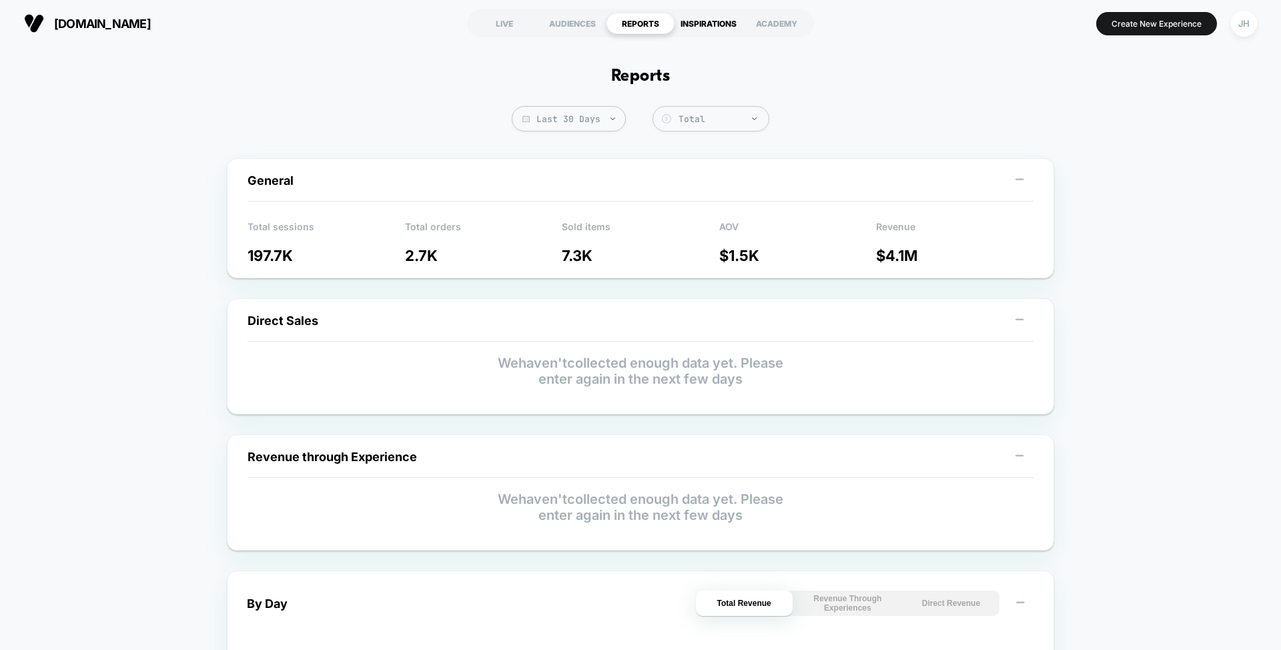
click at [709, 25] on div "INSPIRATIONS" at bounding box center [709, 23] width 68 height 21
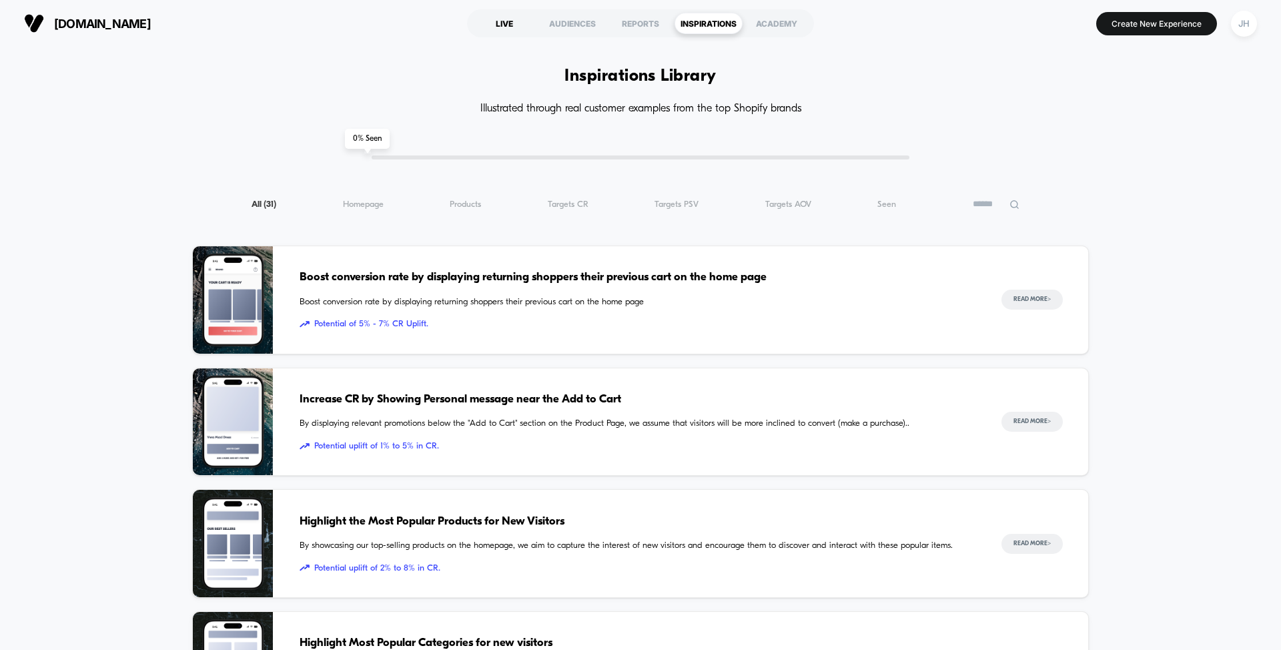
click at [507, 27] on div "LIVE" at bounding box center [505, 23] width 68 height 21
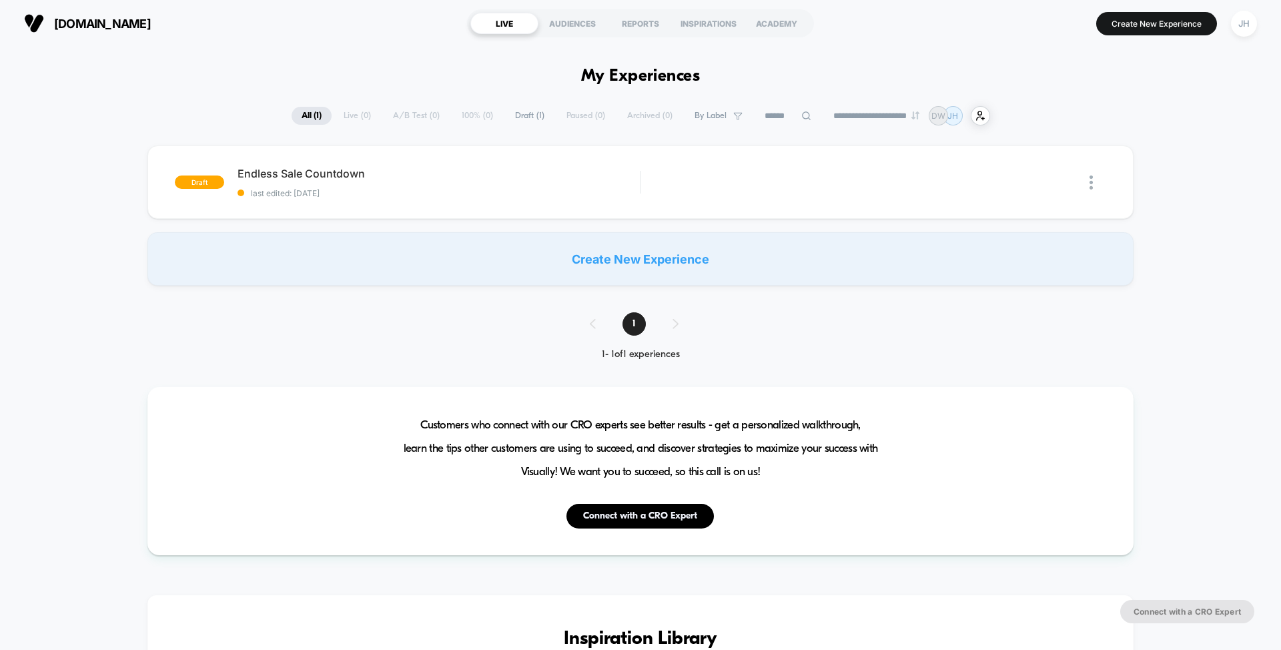
click at [662, 81] on h1 "My Experiences" at bounding box center [640, 76] width 119 height 19
click at [644, 79] on h1 "My Experiences" at bounding box center [640, 76] width 119 height 19
click at [626, 265] on div "Create New Experience" at bounding box center [640, 258] width 986 height 53
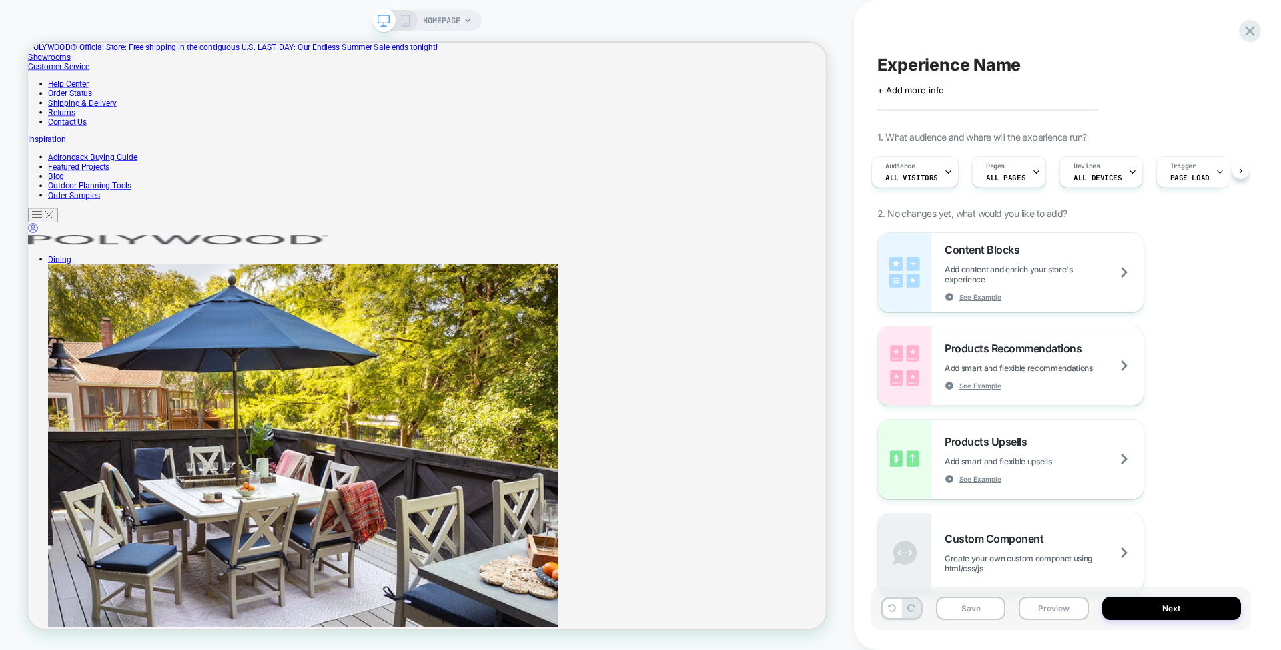
scroll to position [0, 9]
click at [1241, 172] on div "Audience All Visitors Pages ALL PAGES Devices ALL DEVICES Trigger Page Load" at bounding box center [1061, 172] width 367 height 45
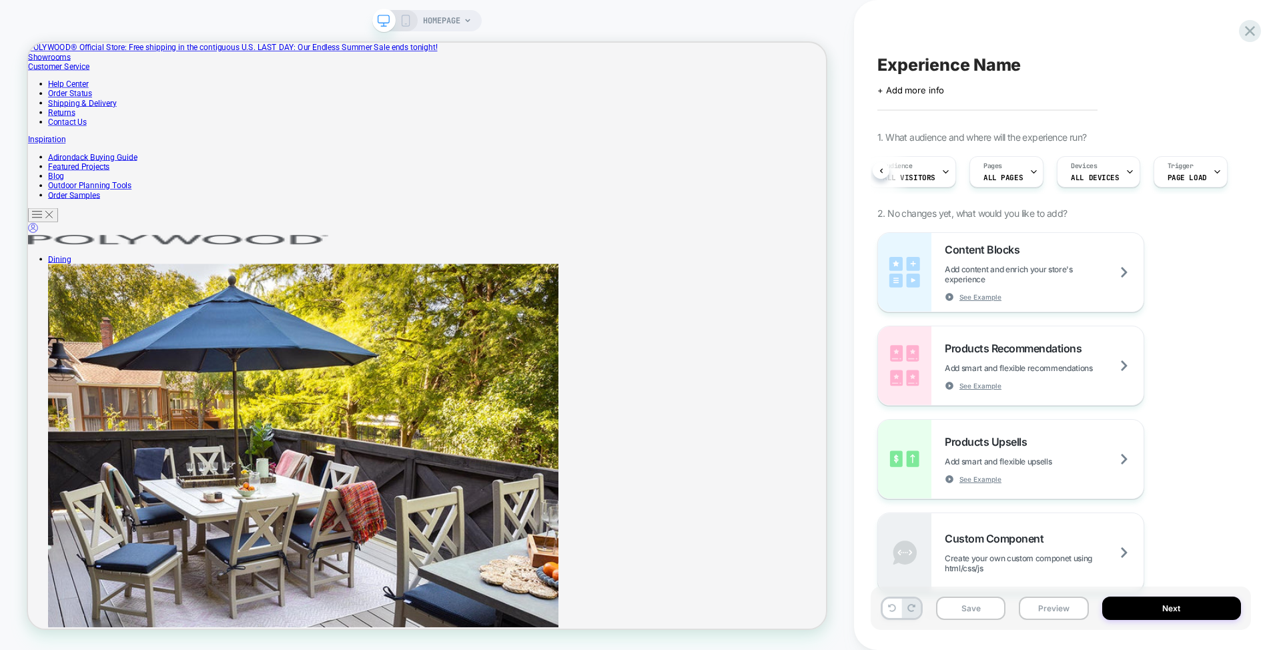
click at [943, 69] on span "Experience Name" at bounding box center [949, 65] width 143 height 20
click at [887, 66] on textarea at bounding box center [887, 65] width 19 height 20
type textarea "**********"
click at [948, 90] on div "+ Add more info" at bounding box center [1011, 90] width 267 height 11
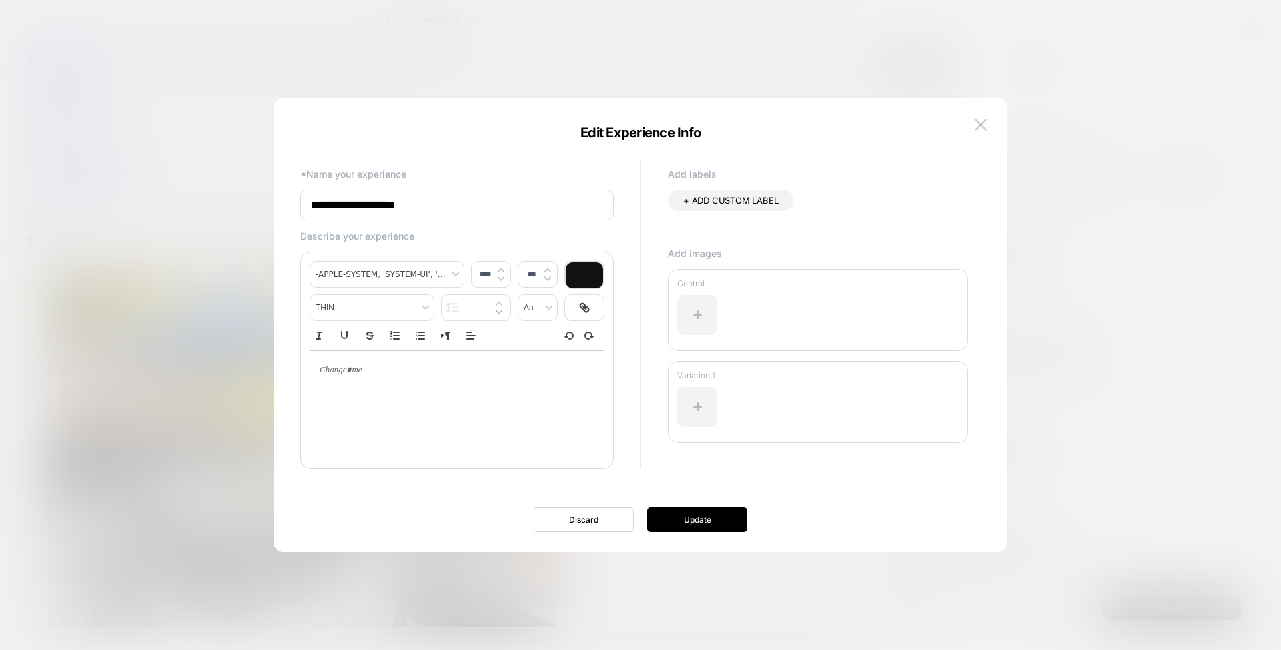
click at [440, 210] on input "**********" at bounding box center [457, 205] width 314 height 31
click at [441, 210] on input "**********" at bounding box center [457, 205] width 314 height 31
click at [454, 208] on input "**********" at bounding box center [457, 205] width 314 height 31
click at [457, 208] on input "**********" at bounding box center [457, 205] width 314 height 31
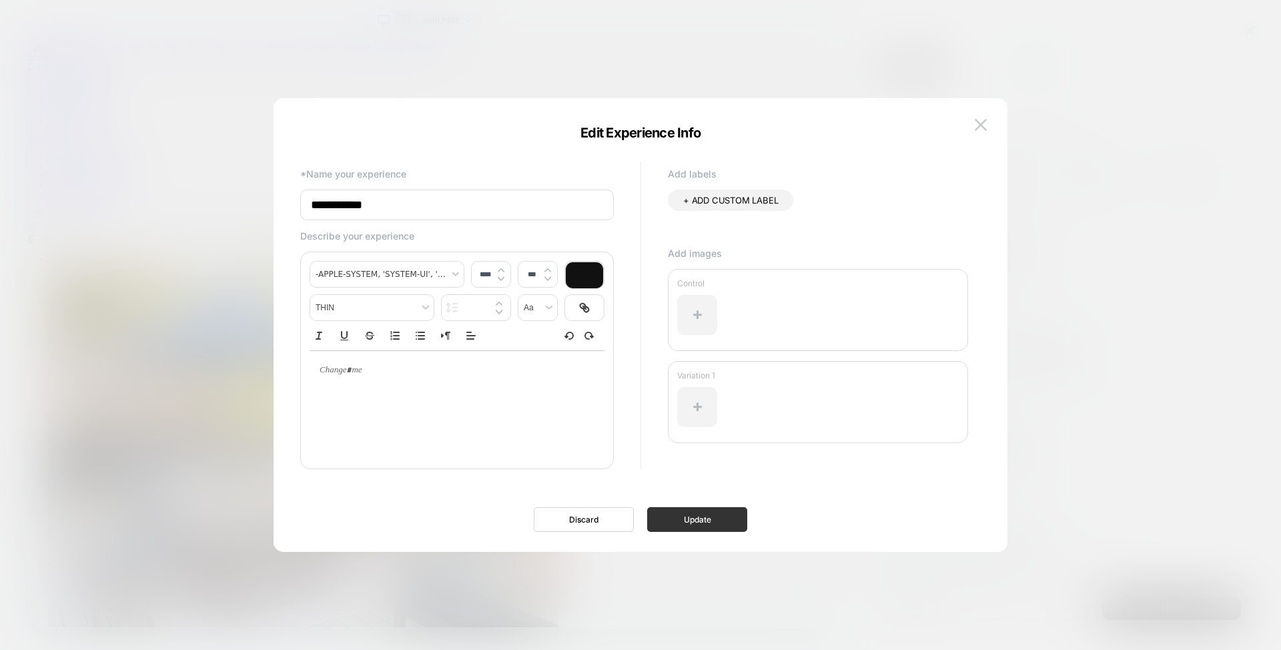
type input "**********"
click at [692, 520] on button "Update" at bounding box center [697, 519] width 100 height 25
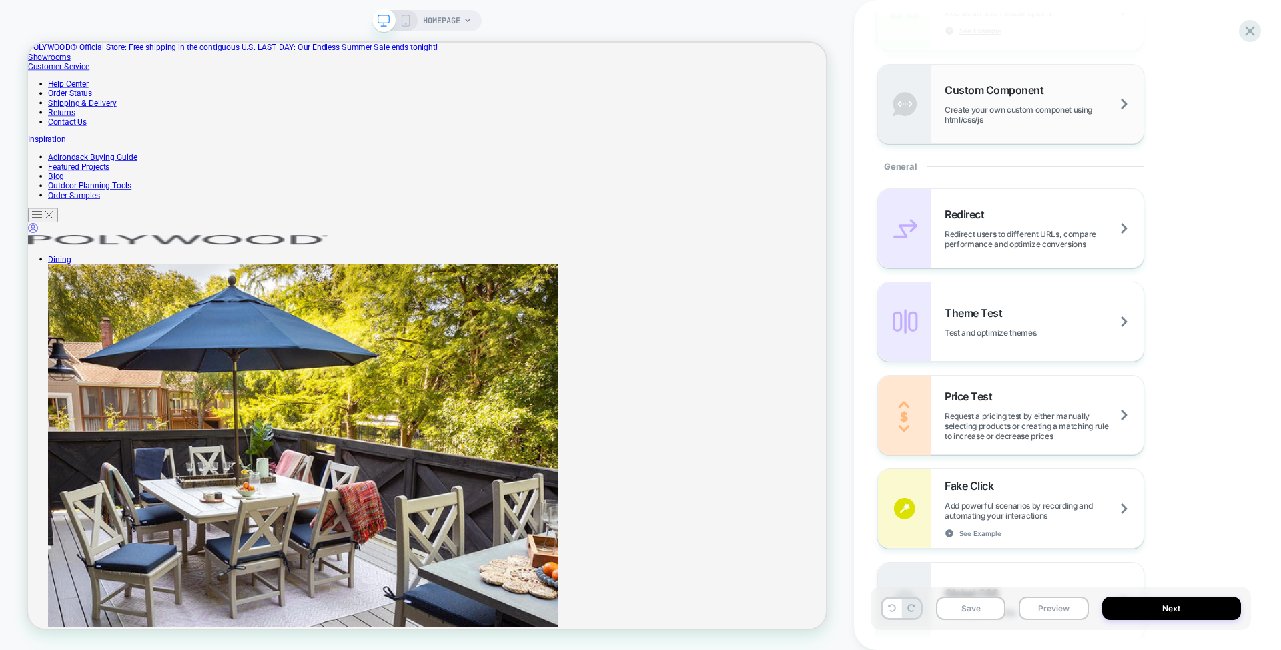
scroll to position [392, 0]
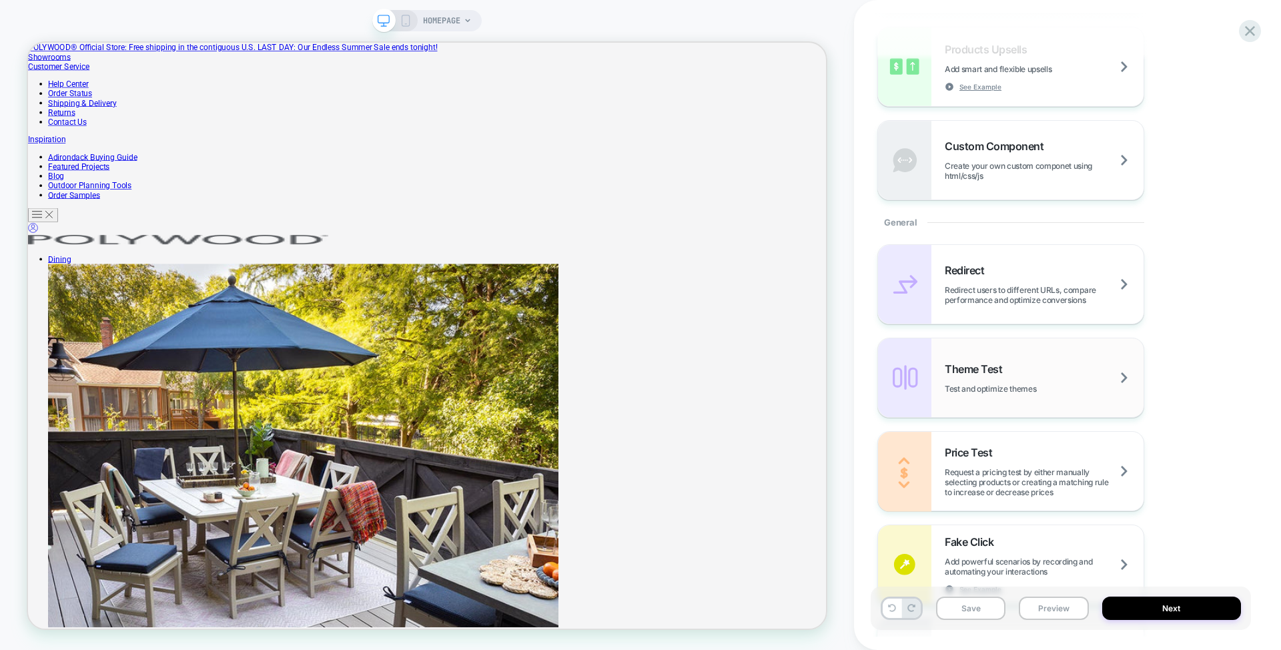
click at [988, 371] on span "Theme Test" at bounding box center [977, 368] width 64 height 13
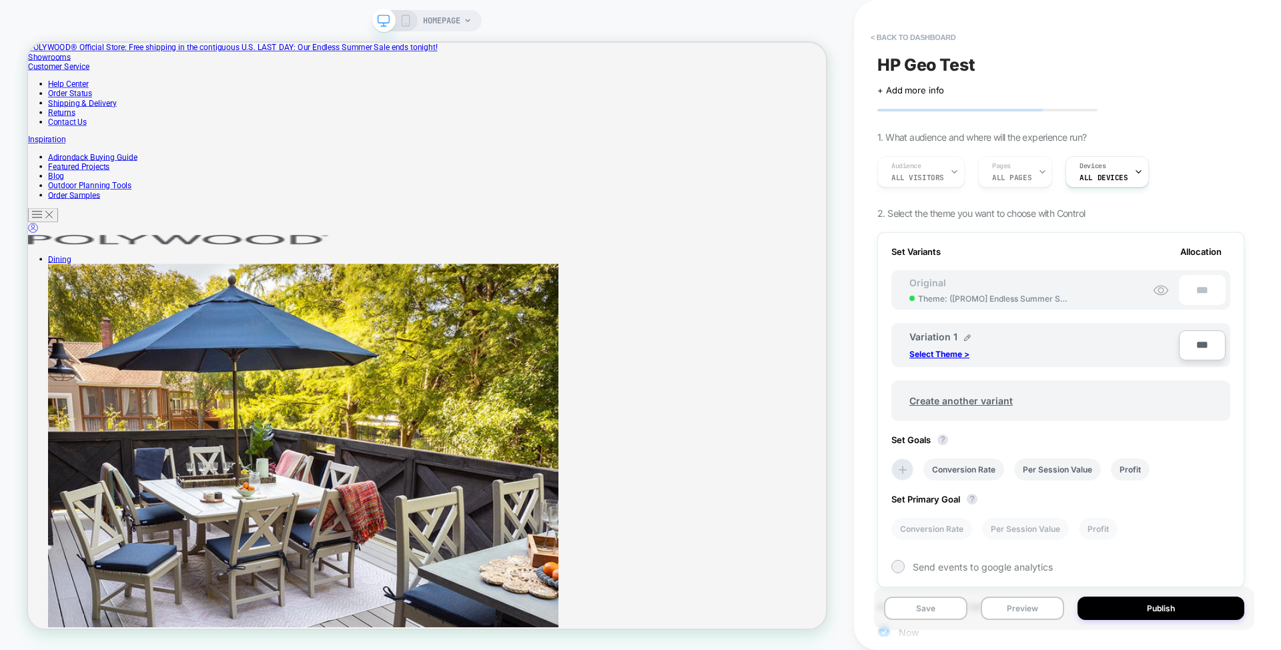
click at [1047, 213] on span "2. Select the theme you want to choose with Control" at bounding box center [982, 213] width 208 height 11
click at [1043, 214] on span "2. Select the theme you want to choose with Control" at bounding box center [982, 213] width 208 height 11
click at [1081, 212] on span "2. Select the theme you want to choose with Control" at bounding box center [982, 213] width 208 height 11
click at [1050, 294] on span "Theme: ( [PROMO] Endless Summer Sale [DATE] )" at bounding box center [995, 299] width 154 height 10
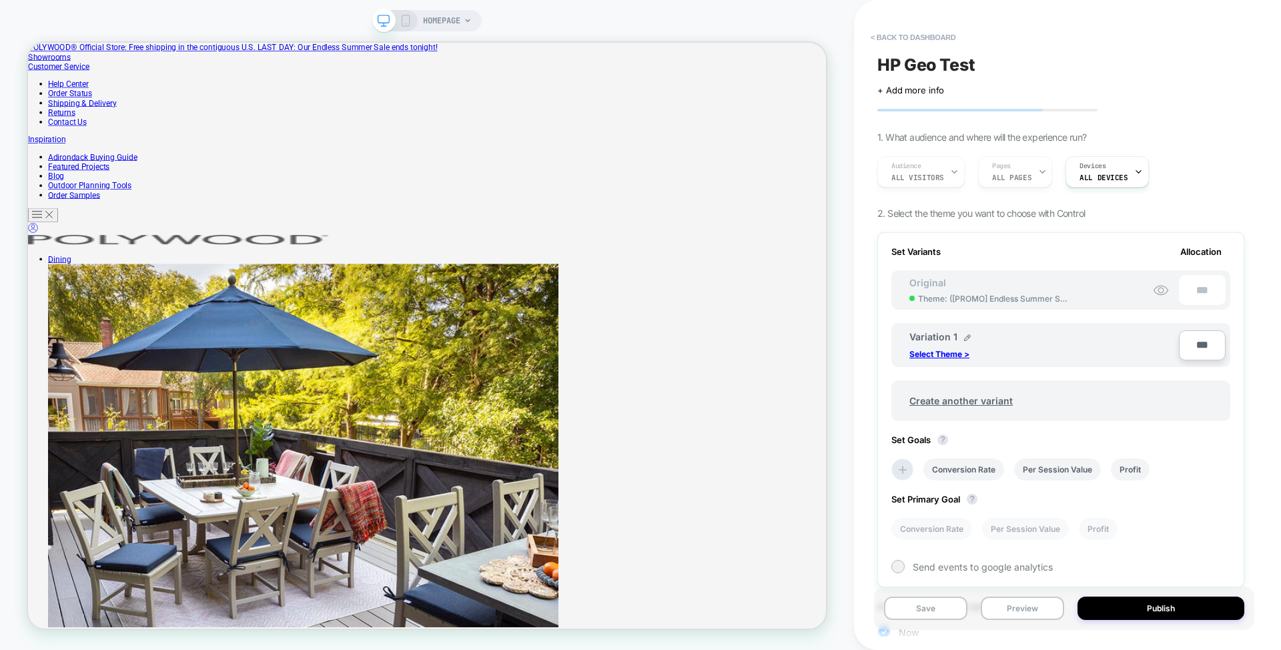
click at [1026, 295] on span "Theme: ( [PROMO] Endless Summer Sale [DATE] )" at bounding box center [995, 299] width 154 height 10
click at [990, 295] on span "Theme: ( [PROMO] Endless Summer Sale [DATE] )" at bounding box center [995, 299] width 154 height 10
click at [989, 286] on div "Original Theme: ( [PROMO] Endless Summer Sale [DATE] )" at bounding box center [990, 290] width 189 height 27
click at [930, 37] on button "< back to dashboard" at bounding box center [913, 37] width 98 height 21
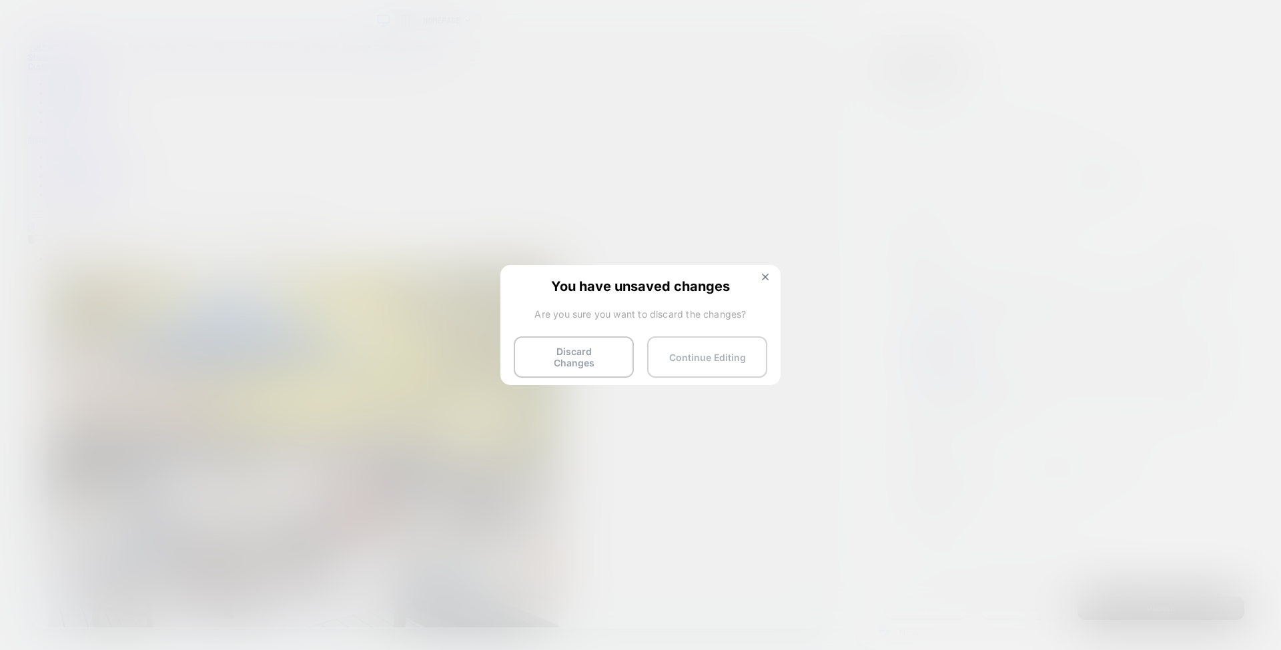
click at [737, 350] on button "Continue Editing" at bounding box center [707, 356] width 120 height 41
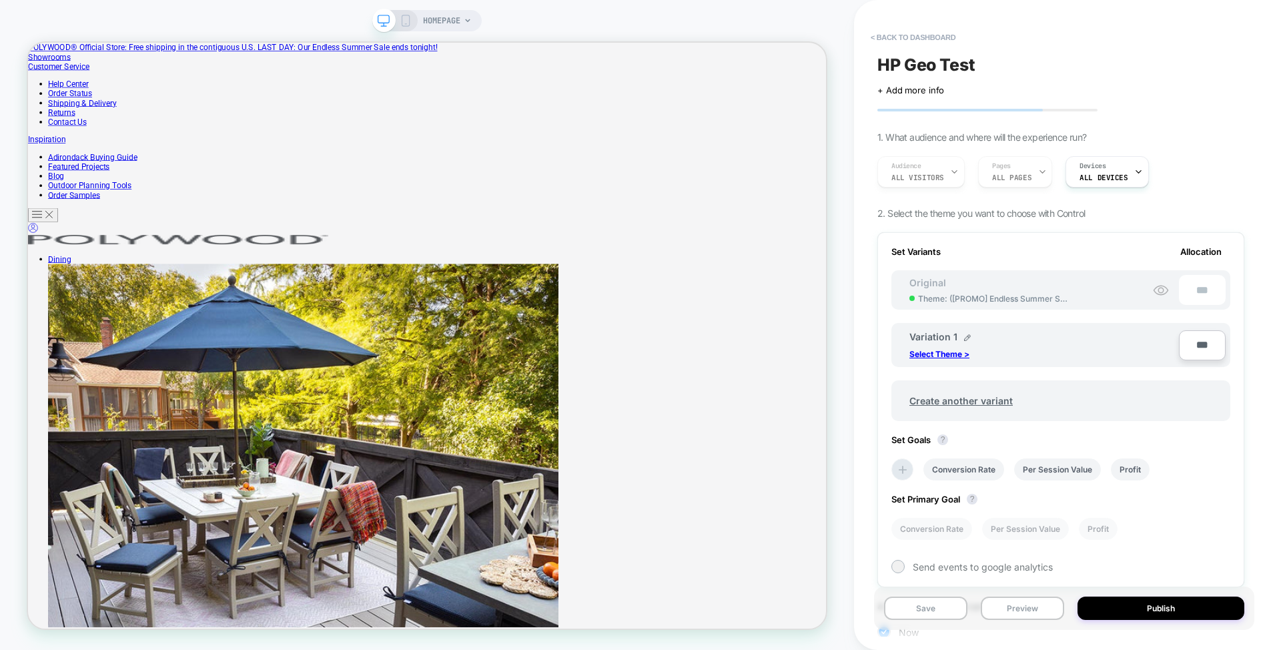
scroll to position [95, 0]
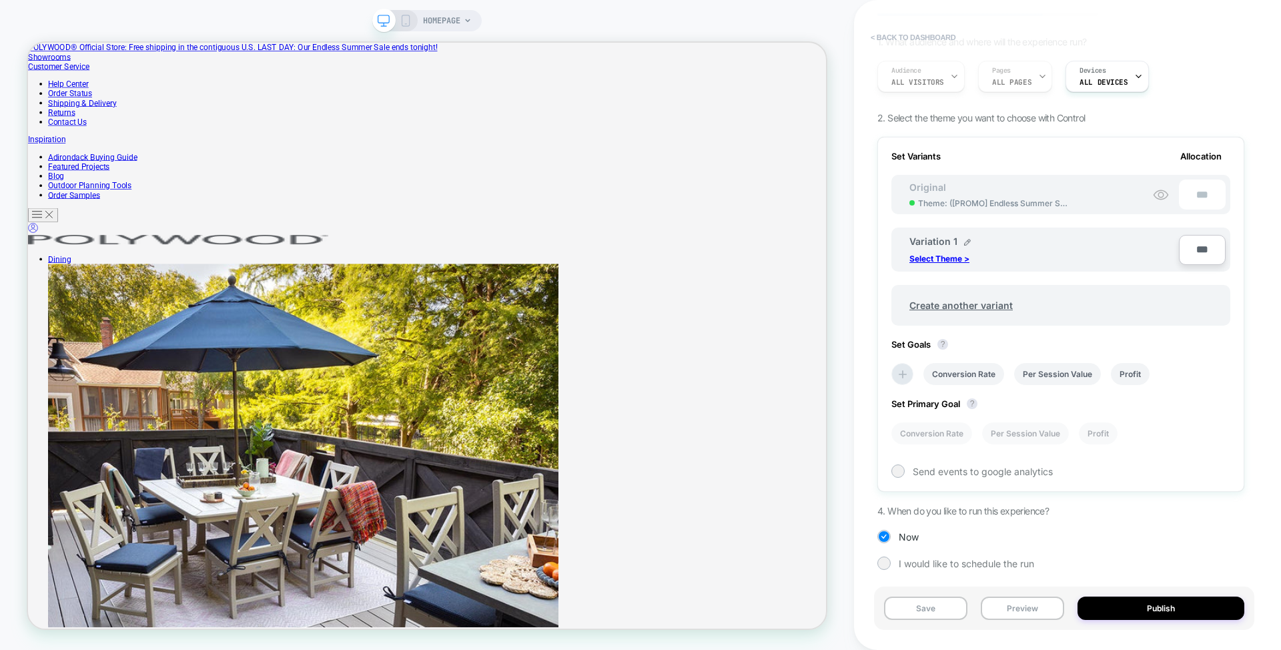
click at [925, 35] on button "< back to dashboard" at bounding box center [913, 37] width 98 height 21
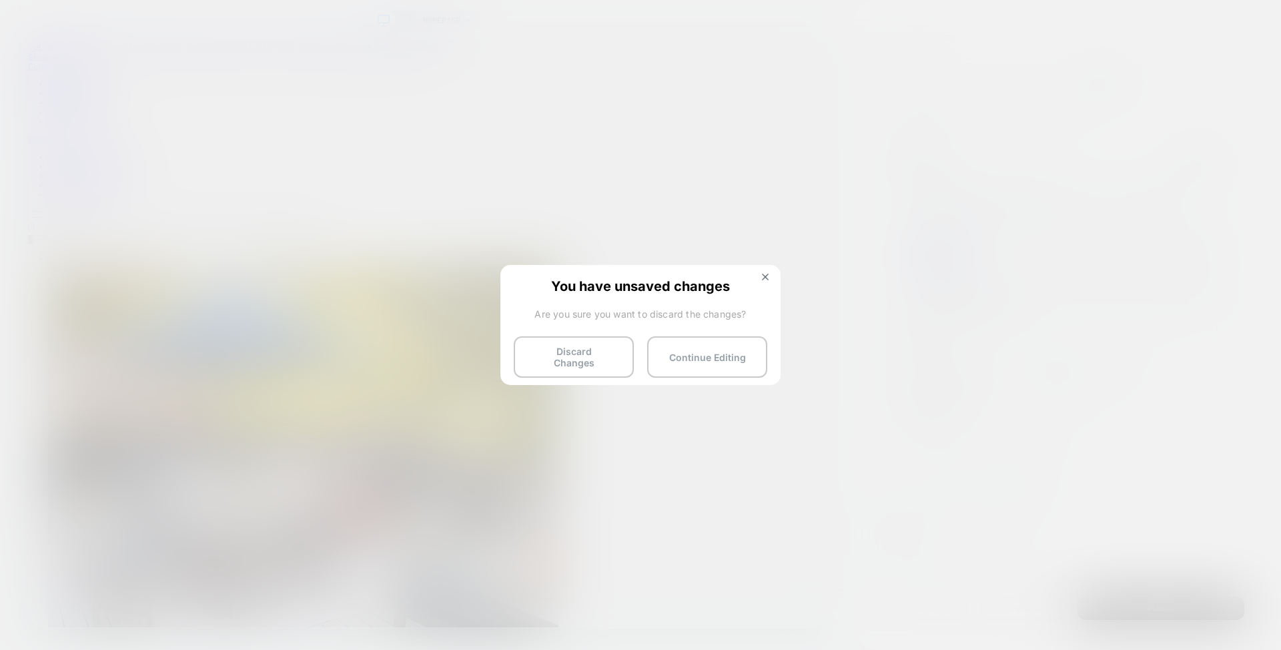
click at [611, 352] on button "Discard Changes" at bounding box center [574, 356] width 120 height 41
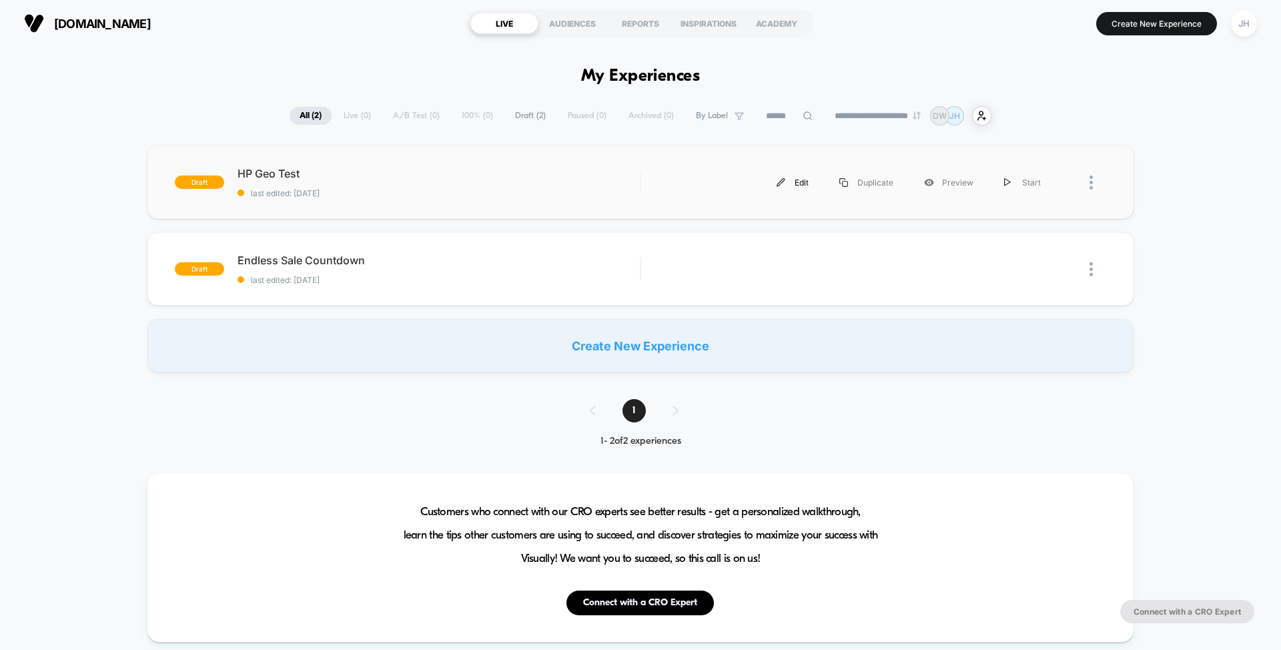
click at [804, 184] on div "Edit" at bounding box center [793, 183] width 63 height 30
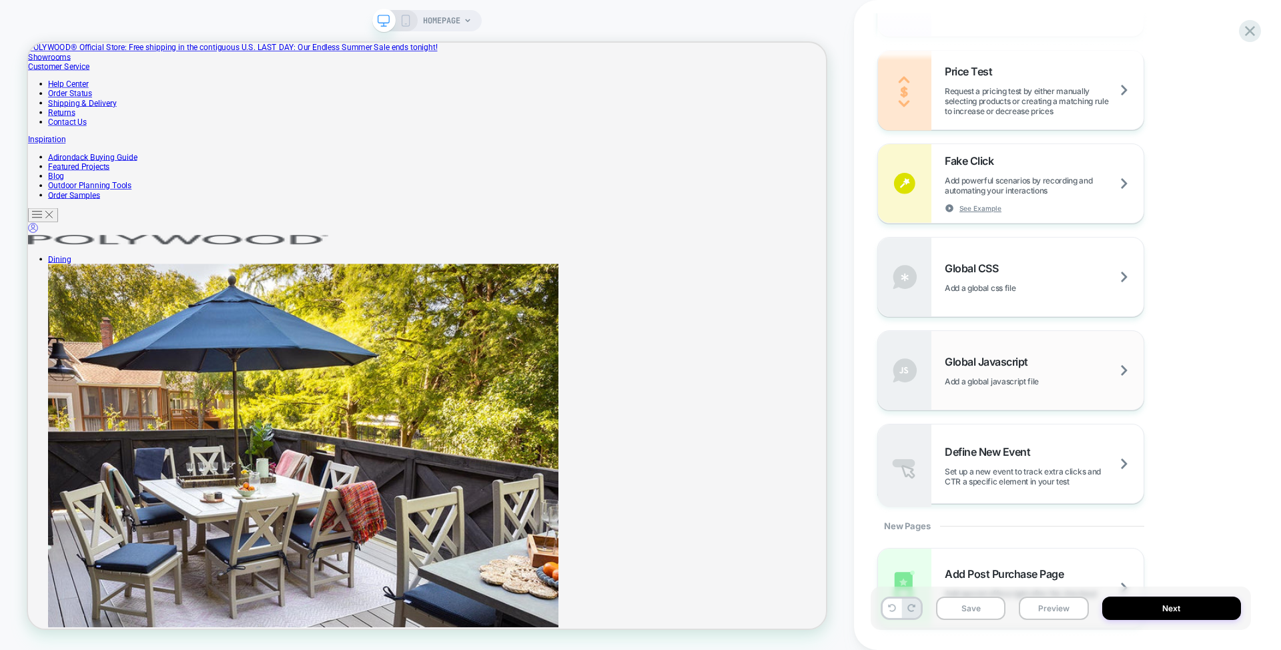
scroll to position [772, 0]
